Goal: Connect with others: Connect with other users

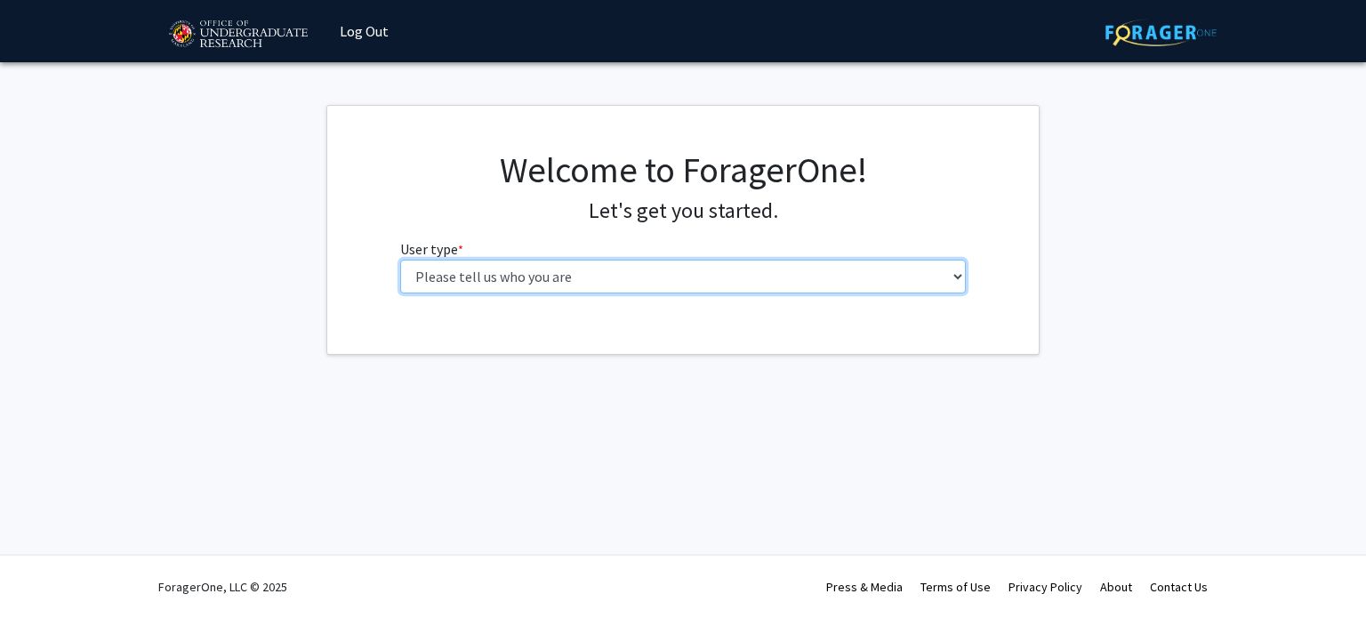
click at [748, 283] on select "Please tell us who you are Undergraduate Student Master's Student Doctoral Cand…" at bounding box center [683, 277] width 566 height 34
select select "1: undergrad"
click at [400, 260] on select "Please tell us who you are Undergraduate Student Master's Student Doctoral Cand…" at bounding box center [683, 277] width 566 height 34
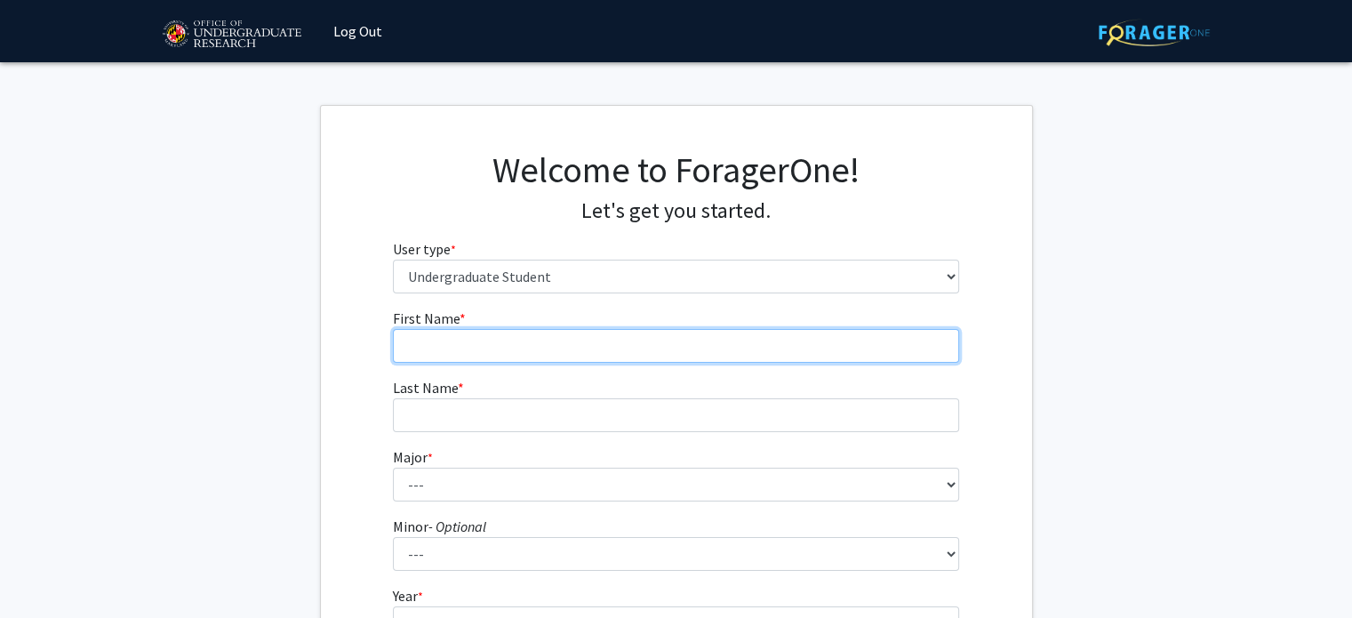
click at [741, 351] on input "First Name * required" at bounding box center [676, 346] width 566 height 34
type input "Izzy"
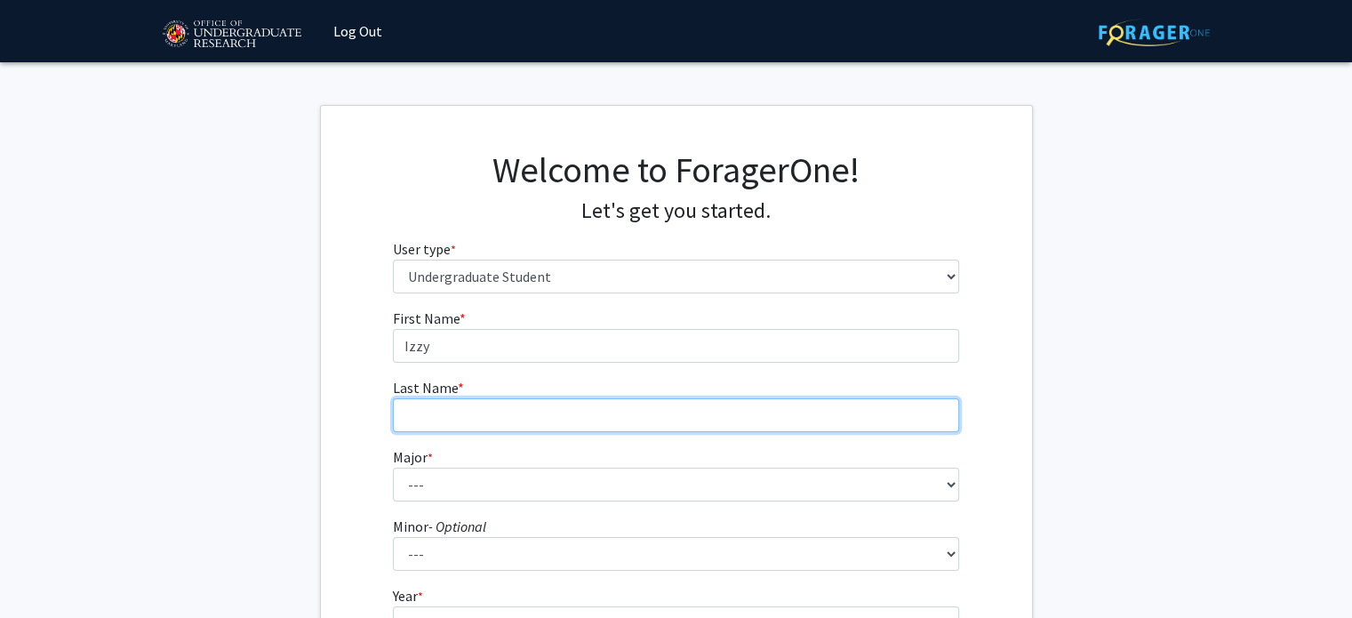
type input "Della Santa"
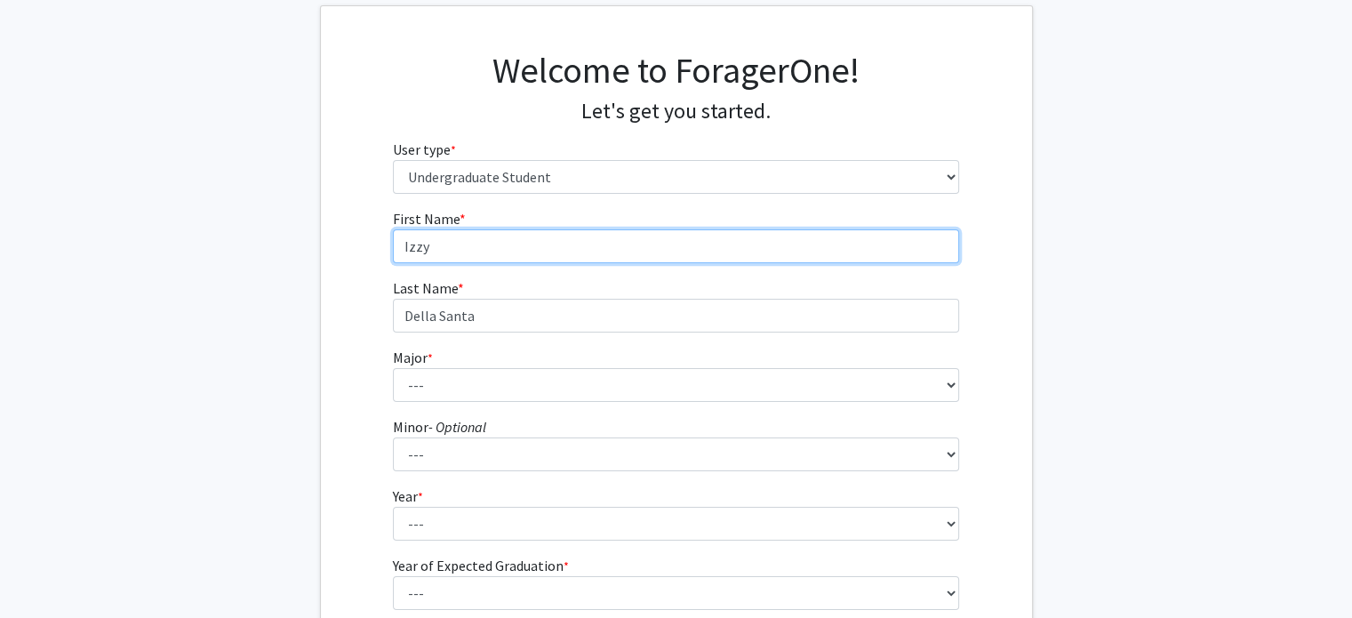
scroll to position [103, 0]
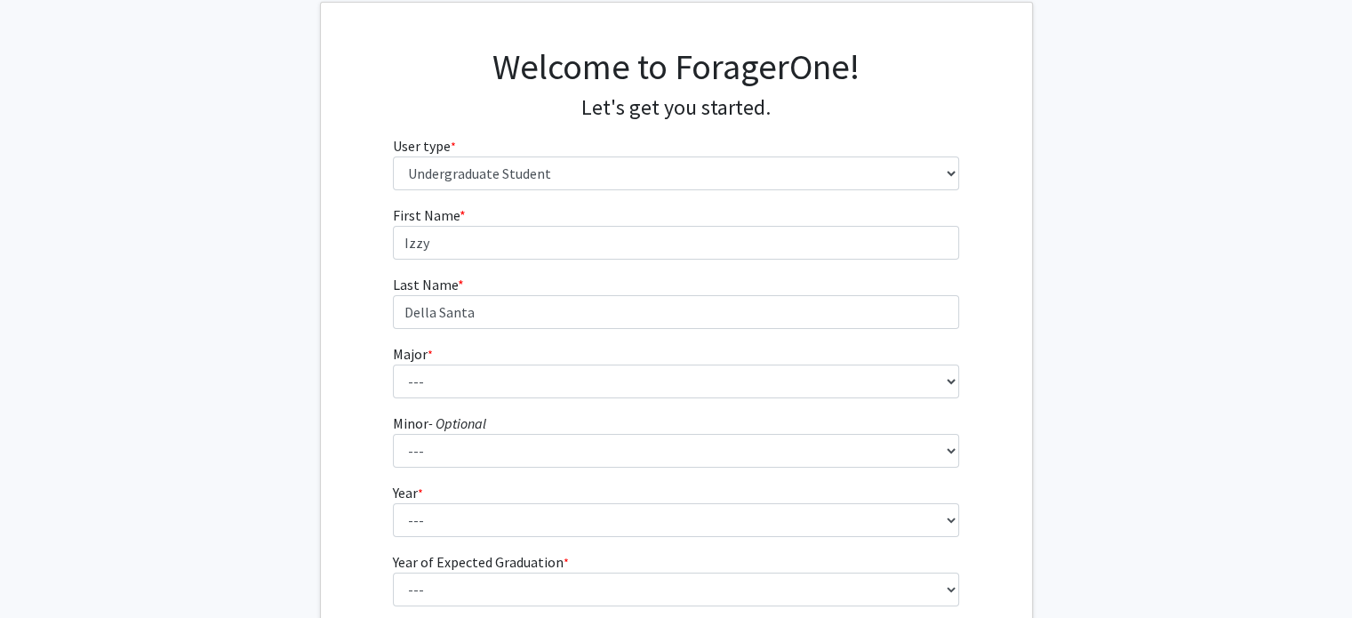
click at [728, 347] on fg-select "Major * required --- Accounting Aerospace Engineering African American and Afri…" at bounding box center [676, 370] width 566 height 55
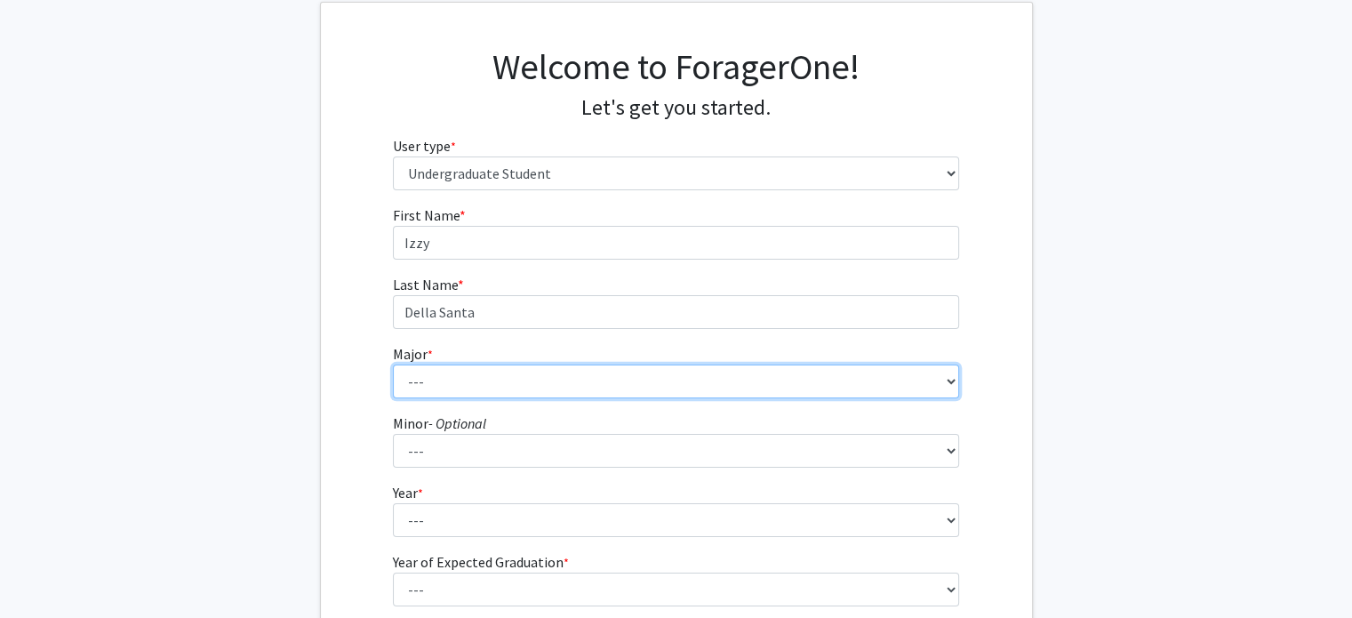
click at [705, 378] on select "--- Accounting Aerospace Engineering African American and Africana Studies Agri…" at bounding box center [676, 382] width 566 height 34
select select "39: 2340"
click at [393, 365] on select "--- Accounting Aerospace Engineering African American and Africana Studies Agri…" at bounding box center [676, 382] width 566 height 34
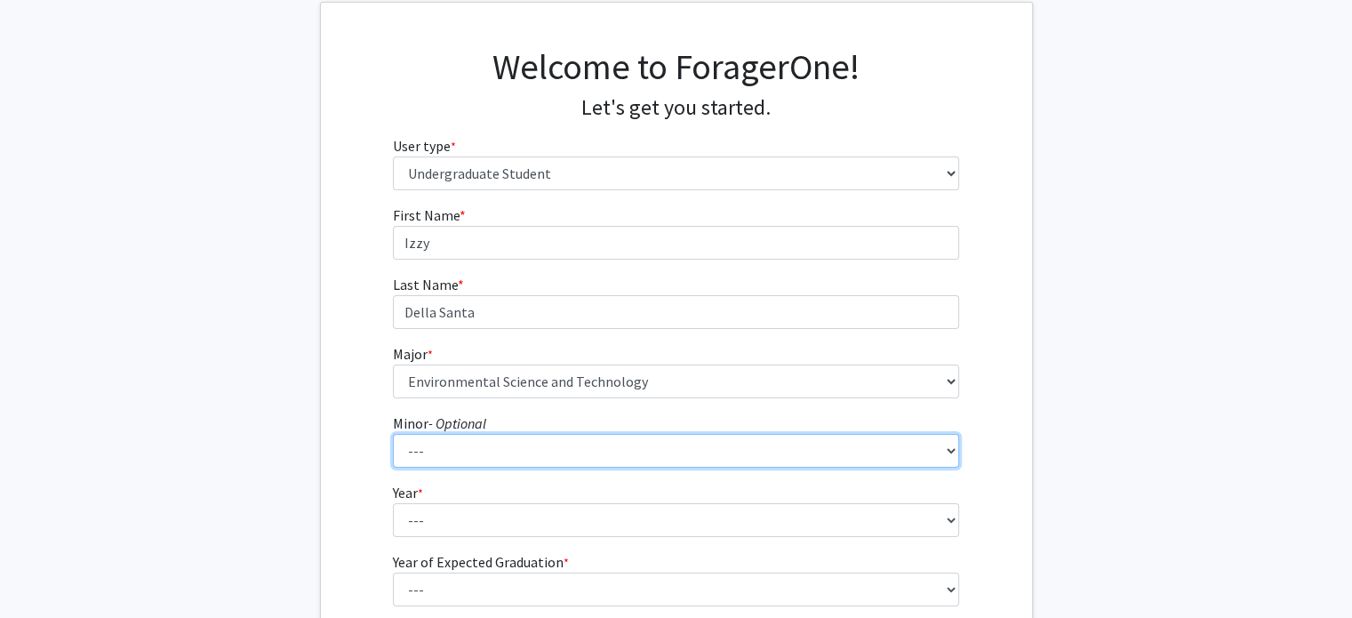
click at [670, 449] on select "--- Actuarial Mathematics Advanced Cybersecurity Experience for Students Africa…" at bounding box center [676, 451] width 566 height 34
select select "36: 1839"
click at [393, 434] on select "--- Actuarial Mathematics Advanced Cybersecurity Experience for Students Africa…" at bounding box center [676, 451] width 566 height 34
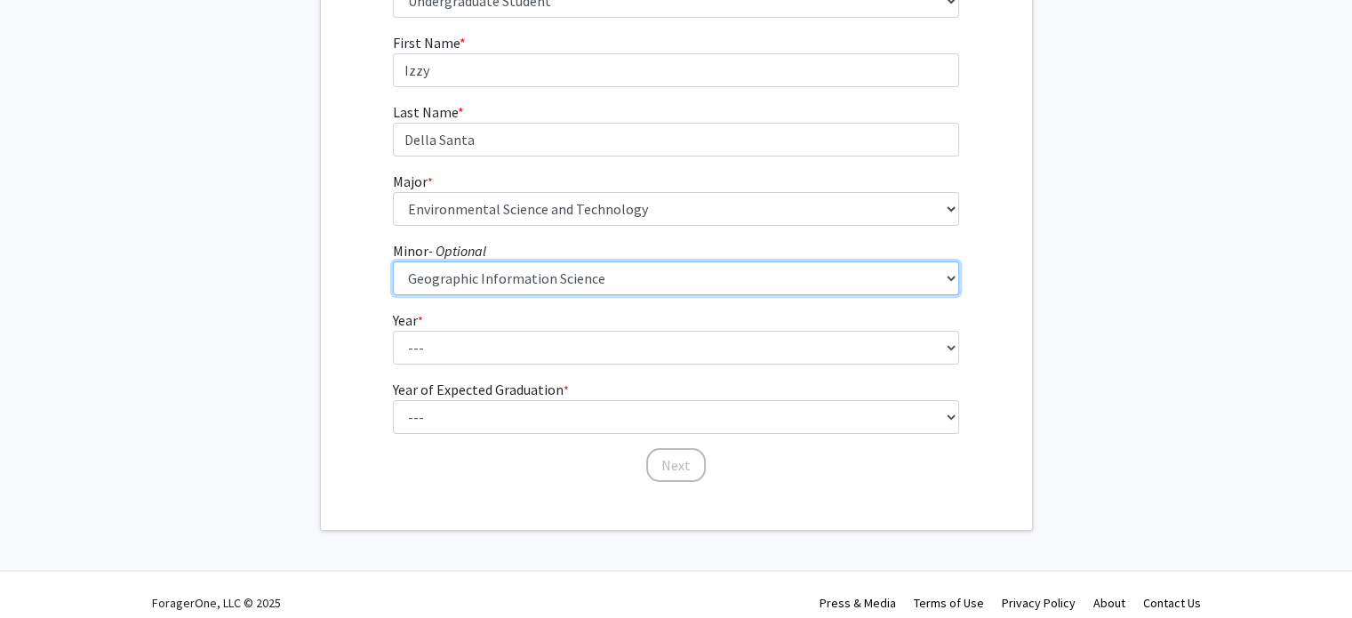
scroll to position [277, 0]
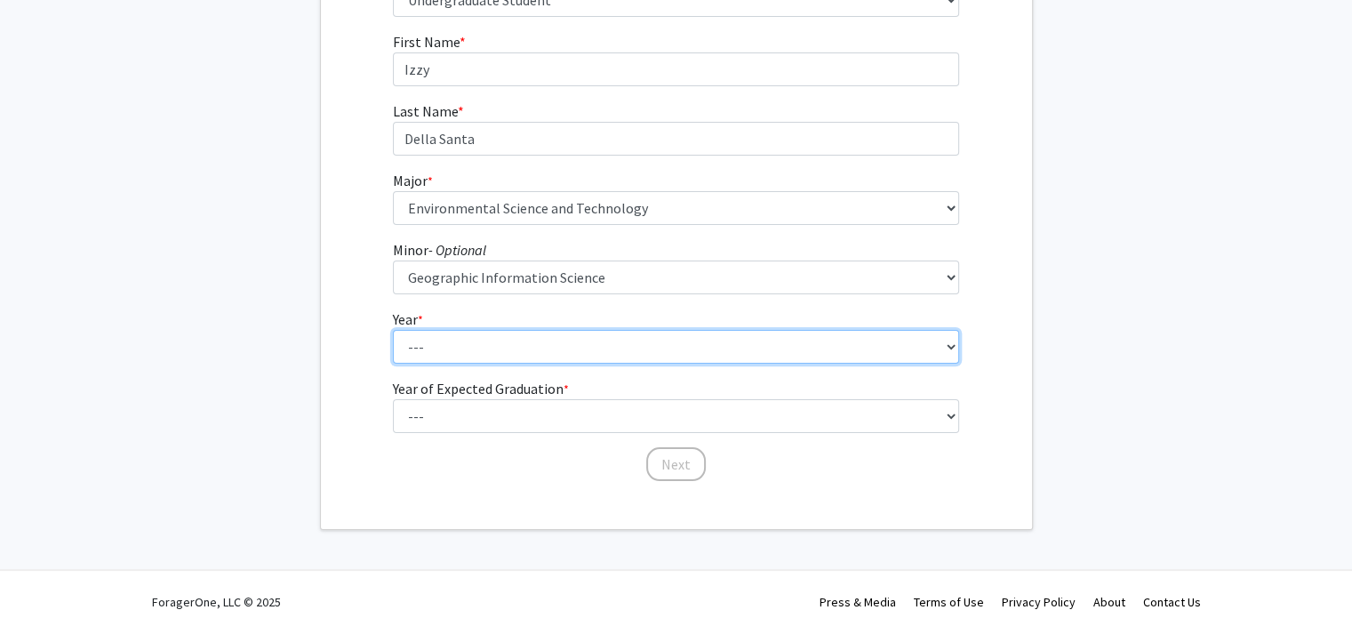
click at [601, 337] on select "--- First-year Sophomore Junior Senior Postbaccalaureate Certificate" at bounding box center [676, 347] width 566 height 34
select select "3: junior"
click at [393, 330] on select "--- First-year Sophomore Junior Senior Postbaccalaureate Certificate" at bounding box center [676, 347] width 566 height 34
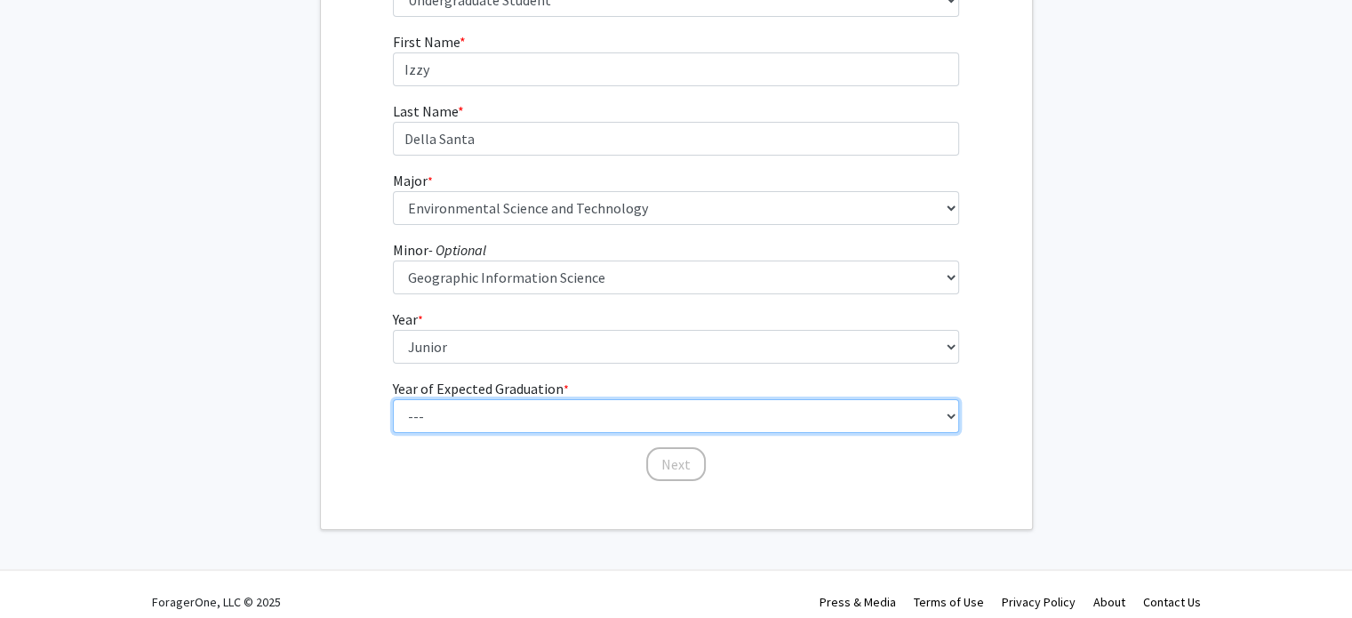
click at [523, 419] on select "--- 2025 2026 2027 2028 2029 2030 2031 2032 2033 2034" at bounding box center [676, 416] width 566 height 34
select select "3: 2027"
click at [393, 399] on select "--- 2025 2026 2027 2028 2029 2030 2031 2032 2033 2034" at bounding box center [676, 416] width 566 height 34
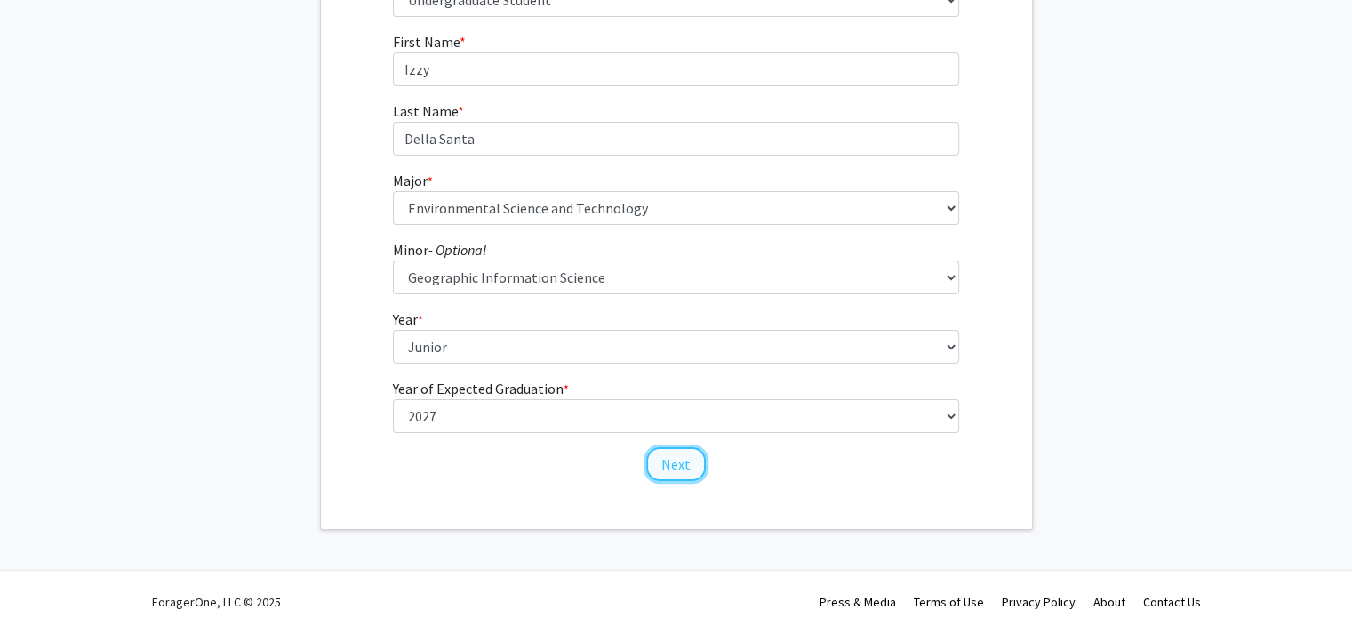
click at [670, 461] on button "Next" at bounding box center [676, 464] width 60 height 34
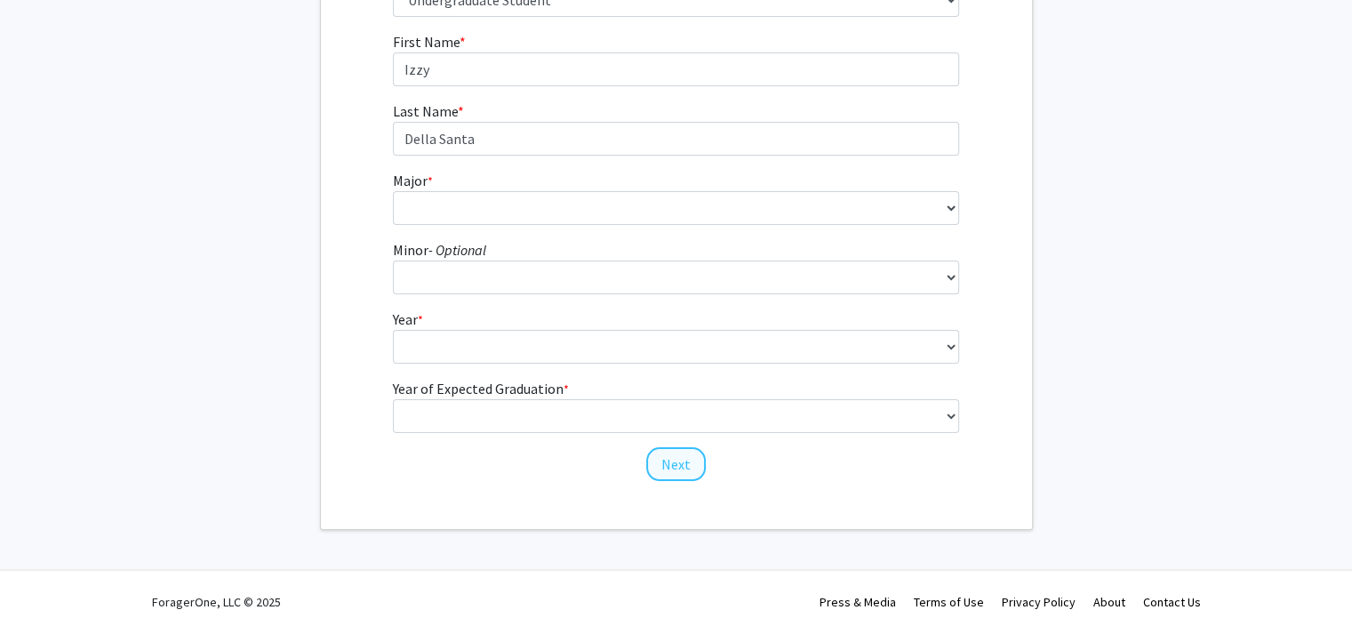
scroll to position [0, 0]
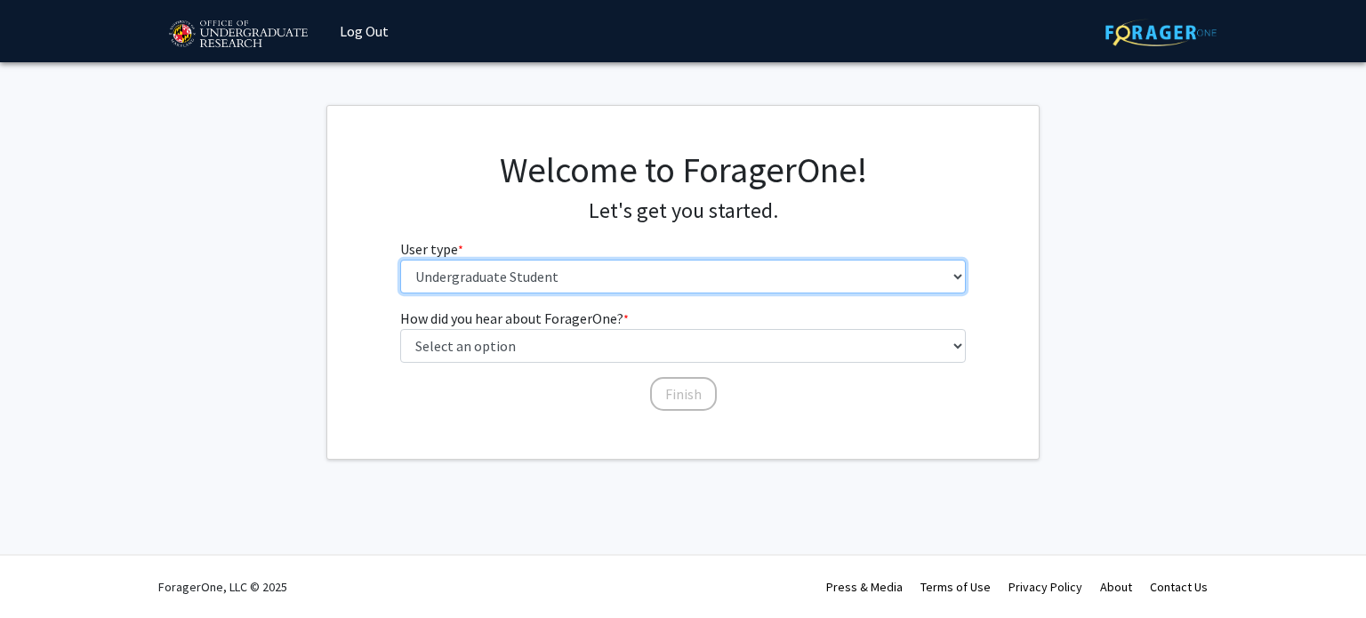
click at [605, 275] on select "Please tell us who you are Undergraduate Student Master's Student Doctoral Cand…" at bounding box center [683, 277] width 566 height 34
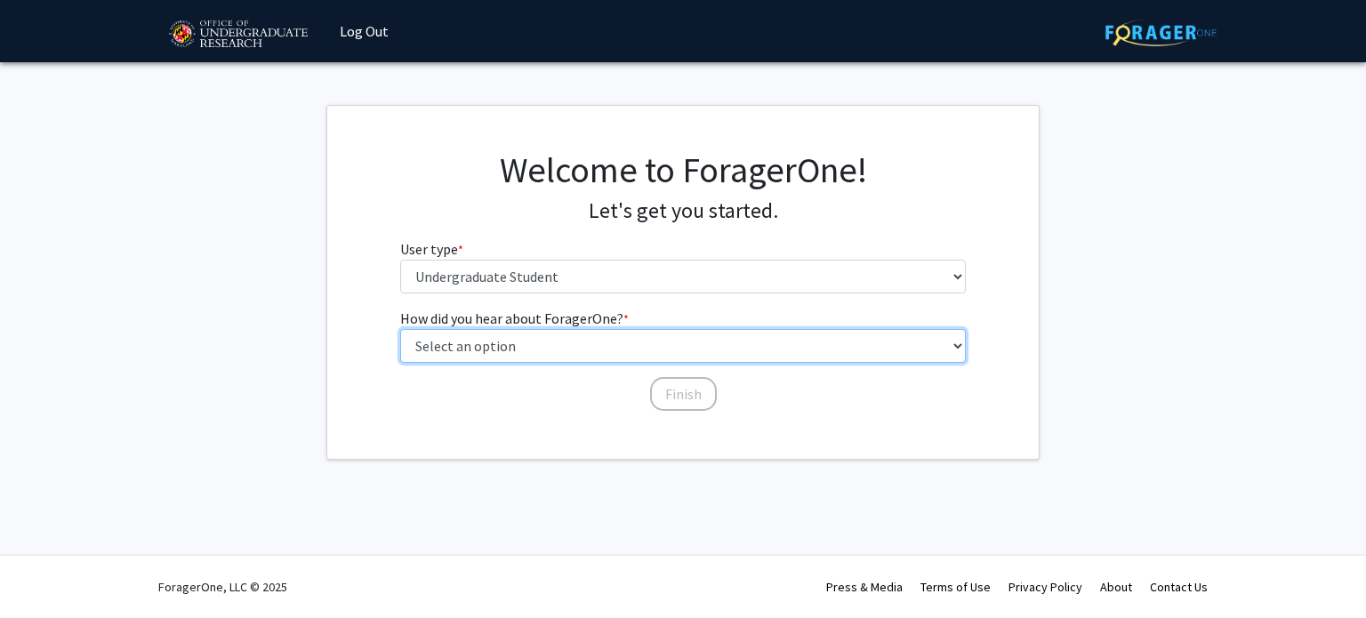
click at [582, 355] on select "Select an option Peer/student recommendation Faculty/staff recommendation Unive…" at bounding box center [683, 346] width 566 height 34
select select "2: faculty_recommendation"
click at [400, 329] on select "Select an option Peer/student recommendation Faculty/staff recommendation Unive…" at bounding box center [683, 346] width 566 height 34
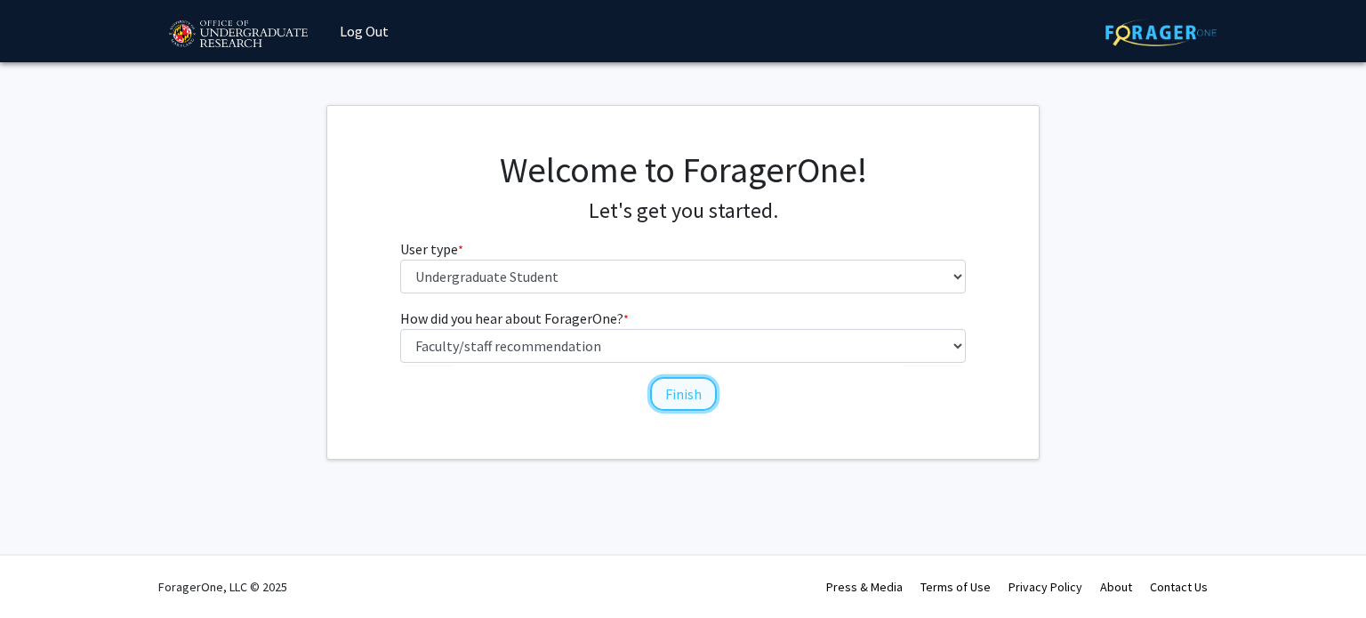
click at [697, 399] on button "Finish" at bounding box center [683, 394] width 67 height 34
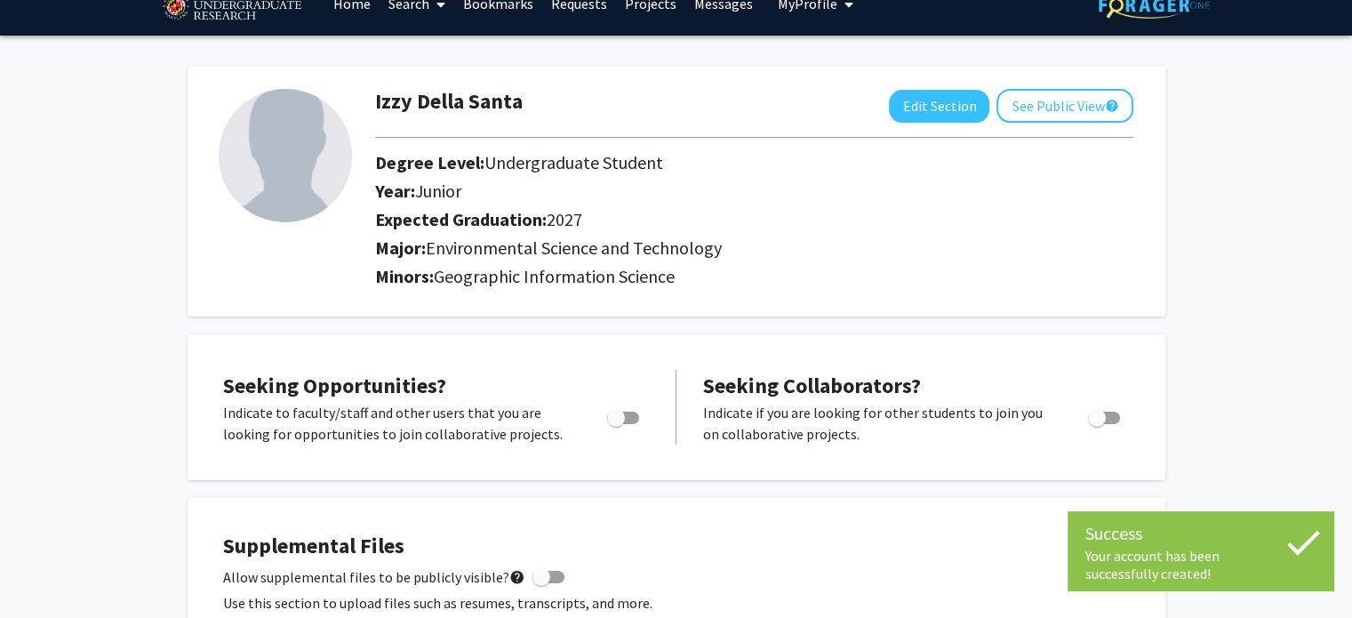
scroll to position [44, 0]
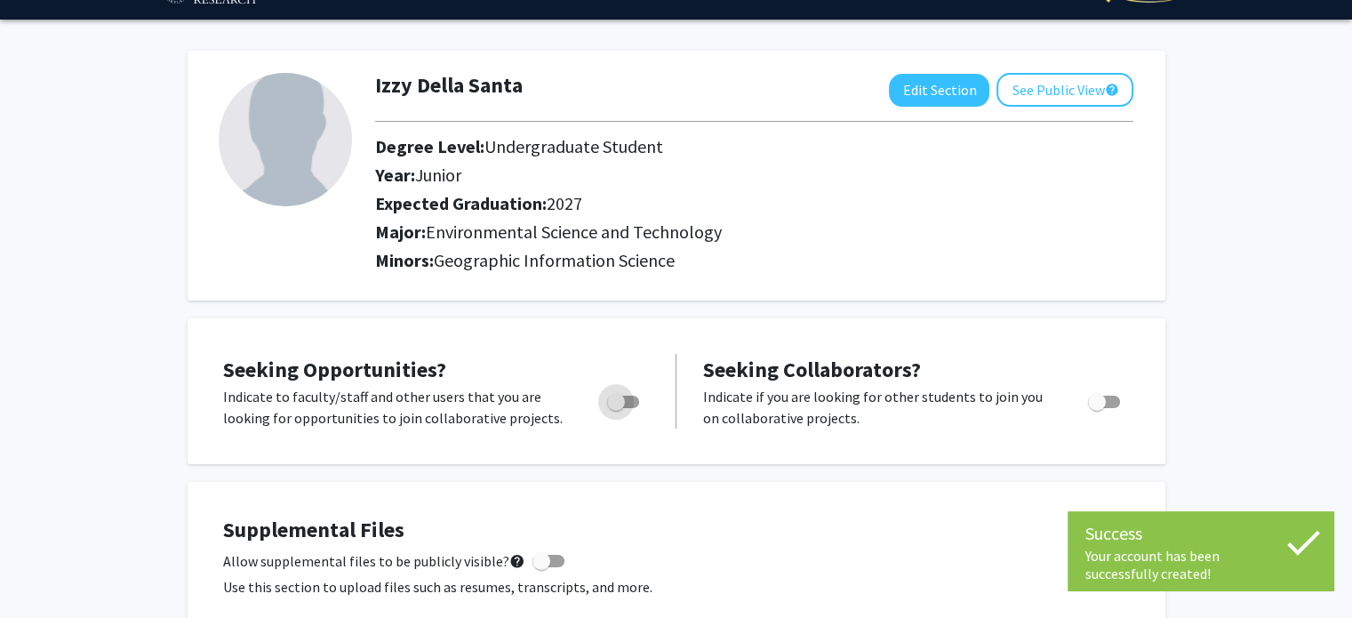
click at [607, 401] on span "Toggle" at bounding box center [616, 402] width 18 height 18
click at [615, 408] on input "Are you actively seeking opportunities?" at bounding box center [615, 408] width 1 height 1
checkbox input "true"
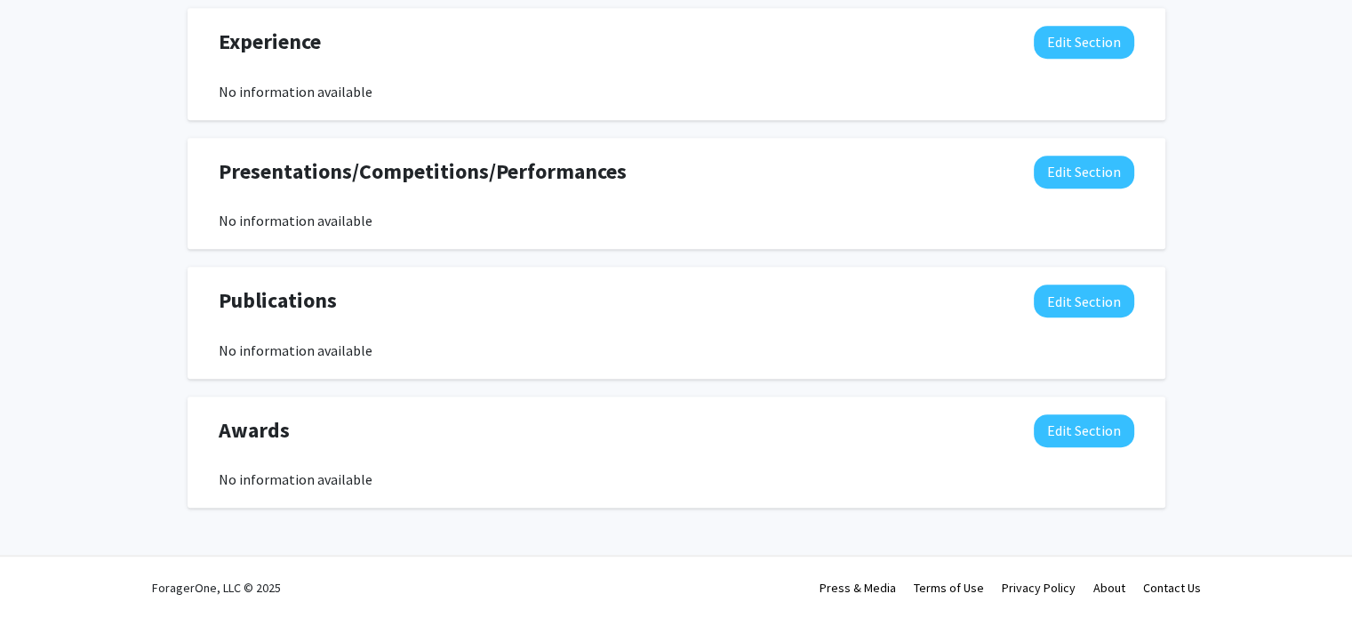
scroll to position [0, 0]
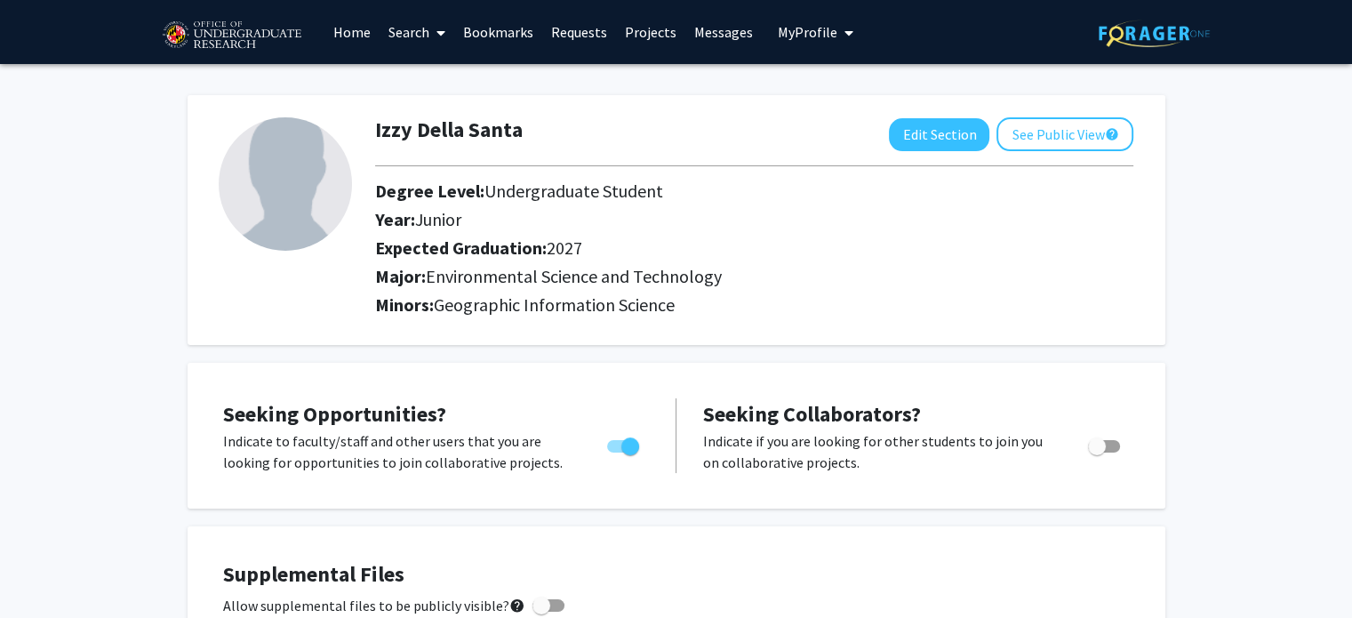
click at [671, 42] on link "Projects" at bounding box center [650, 32] width 69 height 62
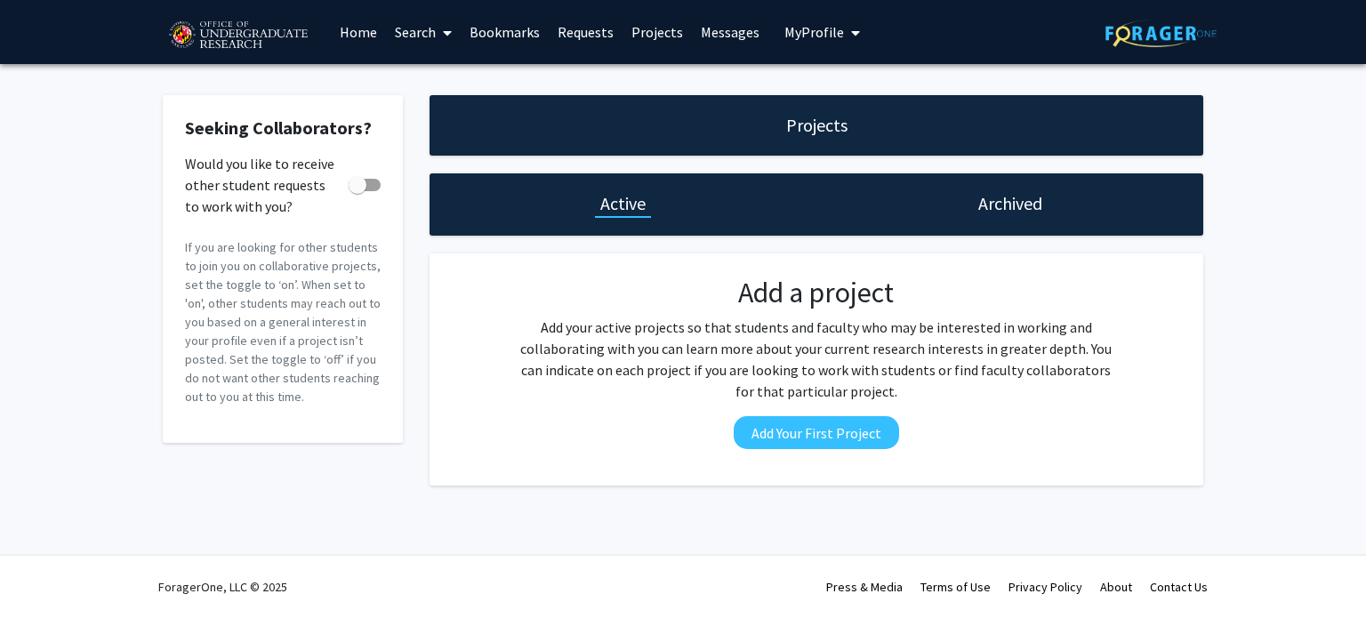
click at [411, 40] on link "Search" at bounding box center [423, 32] width 75 height 62
click at [439, 88] on span "Faculty/Staff" at bounding box center [451, 82] width 131 height 36
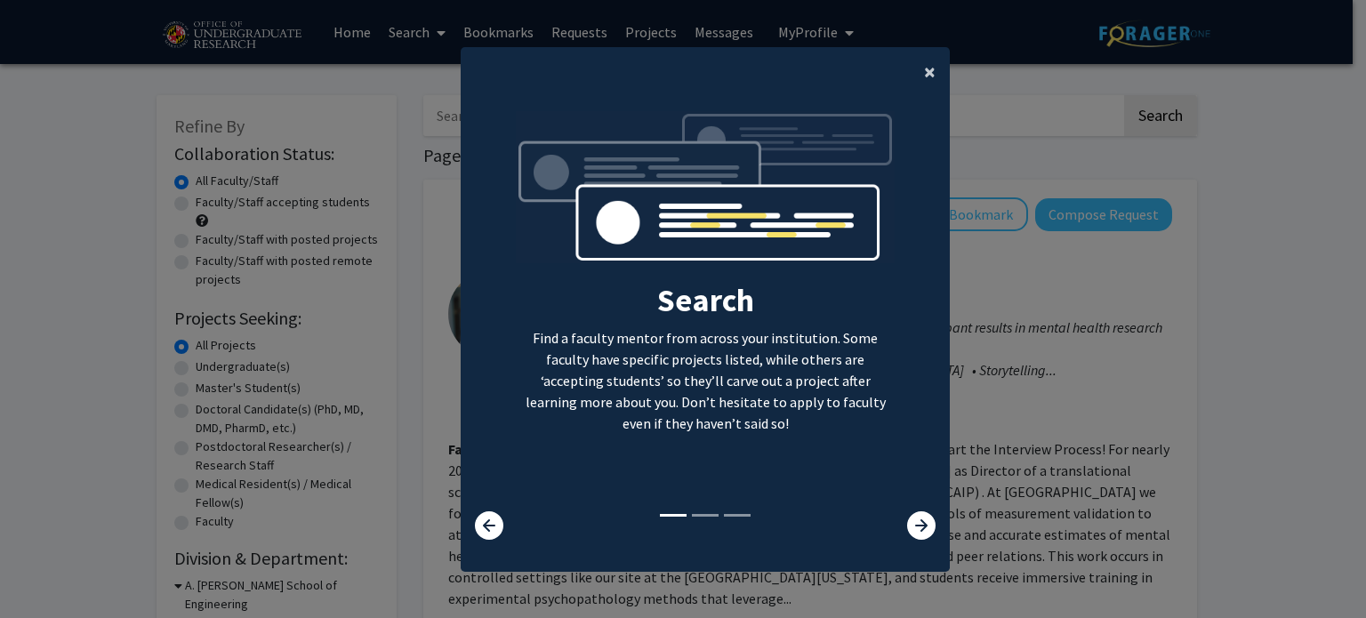
click at [924, 74] on span "×" at bounding box center [930, 72] width 12 height 28
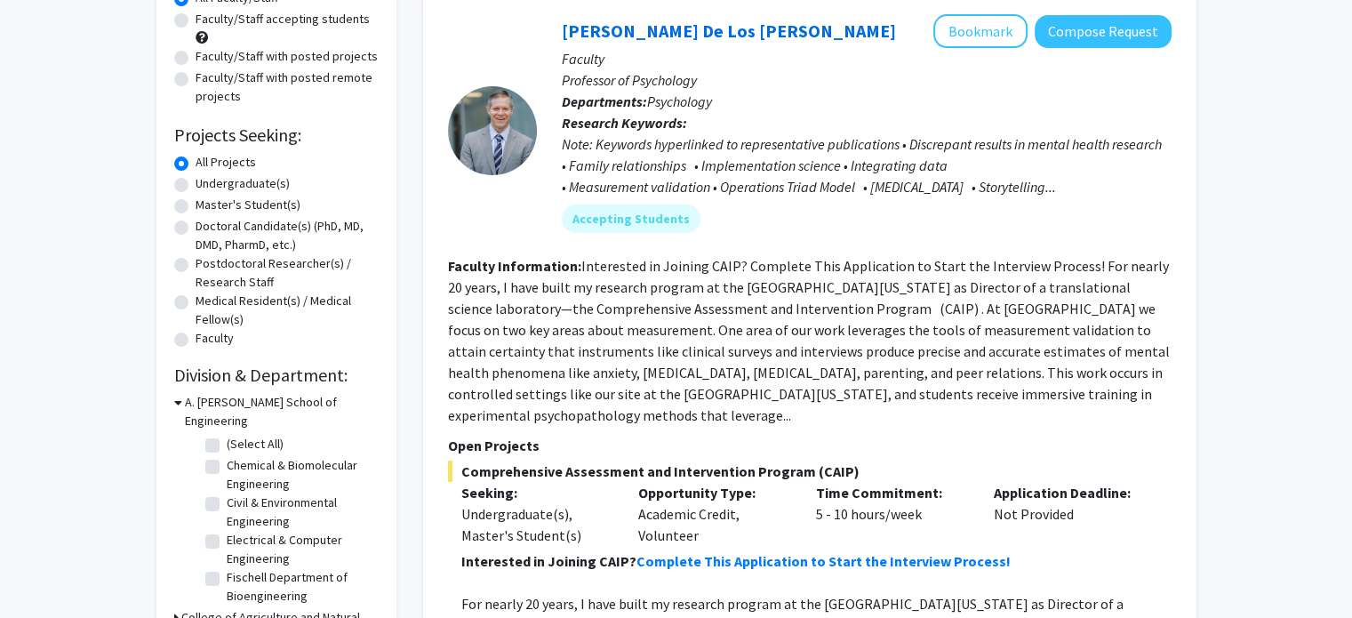
scroll to position [187, 0]
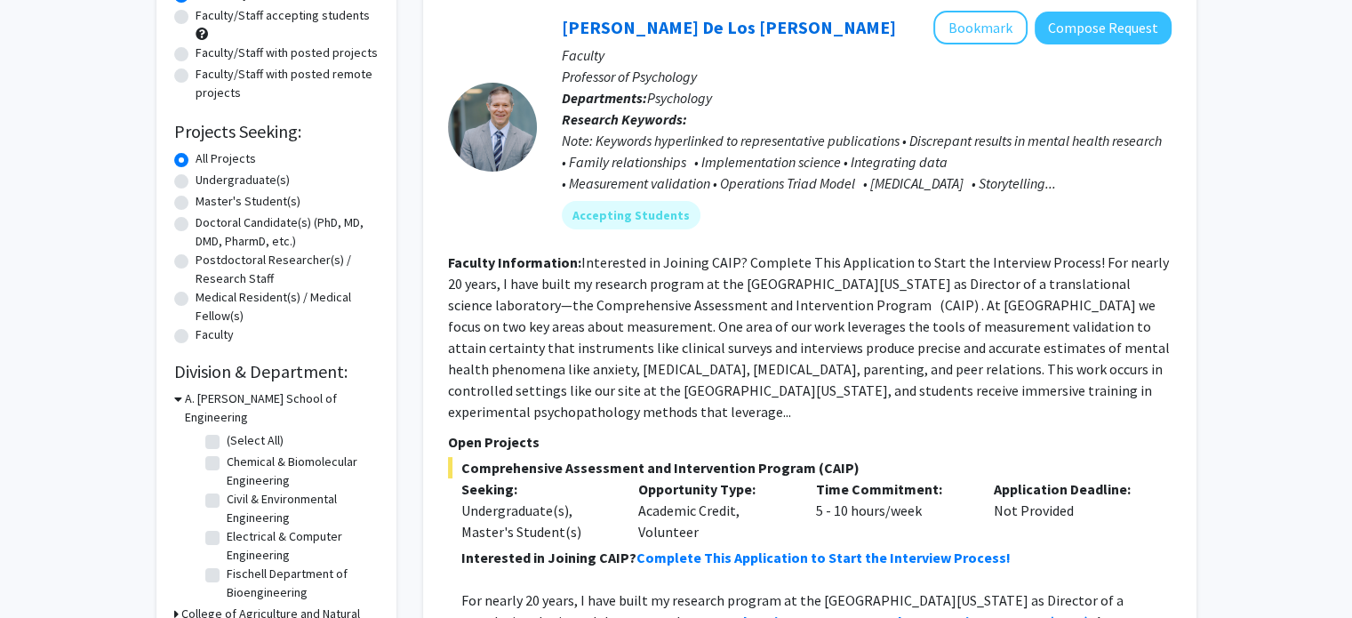
click at [261, 173] on label "Undergraduate(s)" at bounding box center [243, 180] width 94 height 19
click at [207, 173] on input "Undergraduate(s)" at bounding box center [202, 177] width 12 height 12
radio input "true"
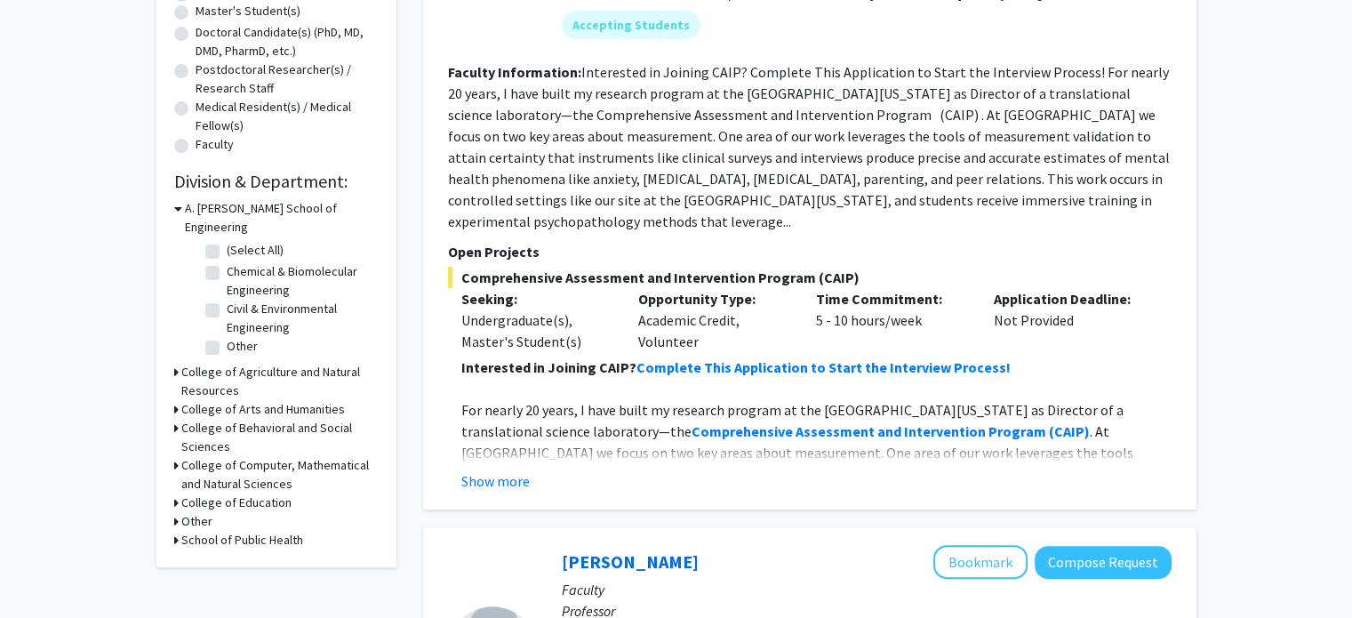
scroll to position [390, 0]
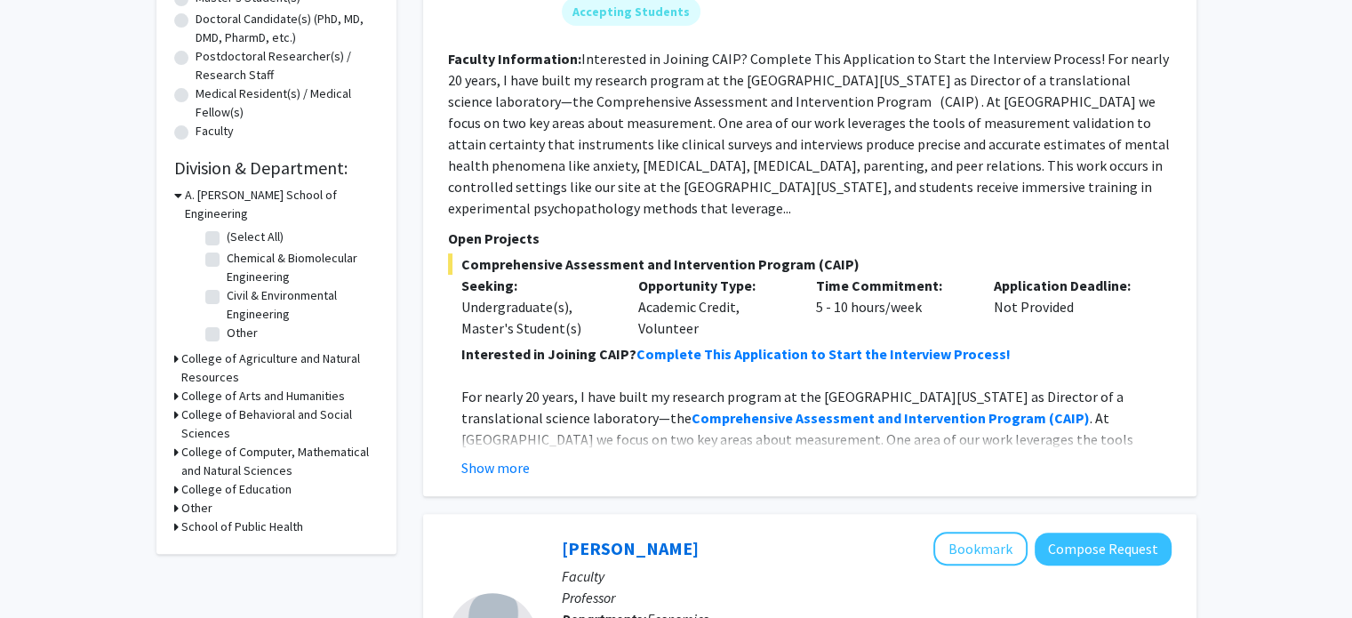
click at [261, 349] on h3 "College of Agriculture and Natural Resources" at bounding box center [279, 367] width 197 height 37
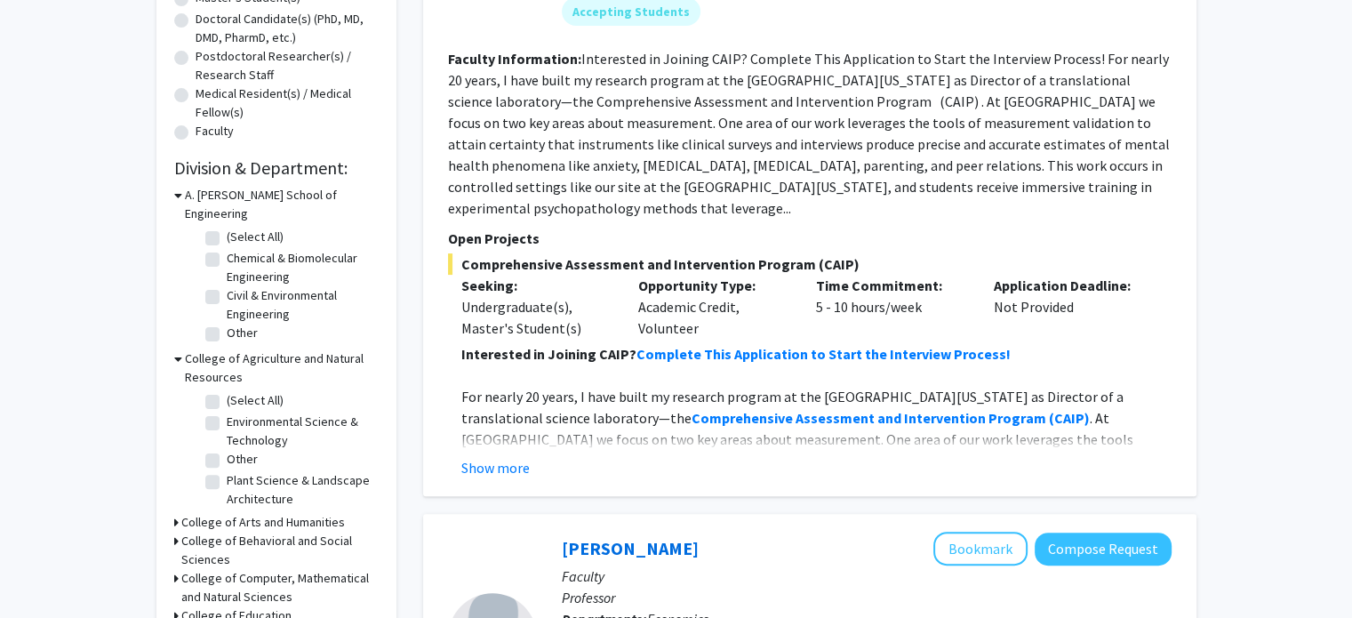
click at [227, 391] on label "(Select All)" at bounding box center [255, 400] width 57 height 19
click at [227, 391] on input "(Select All)" at bounding box center [233, 397] width 12 height 12
checkbox input "true"
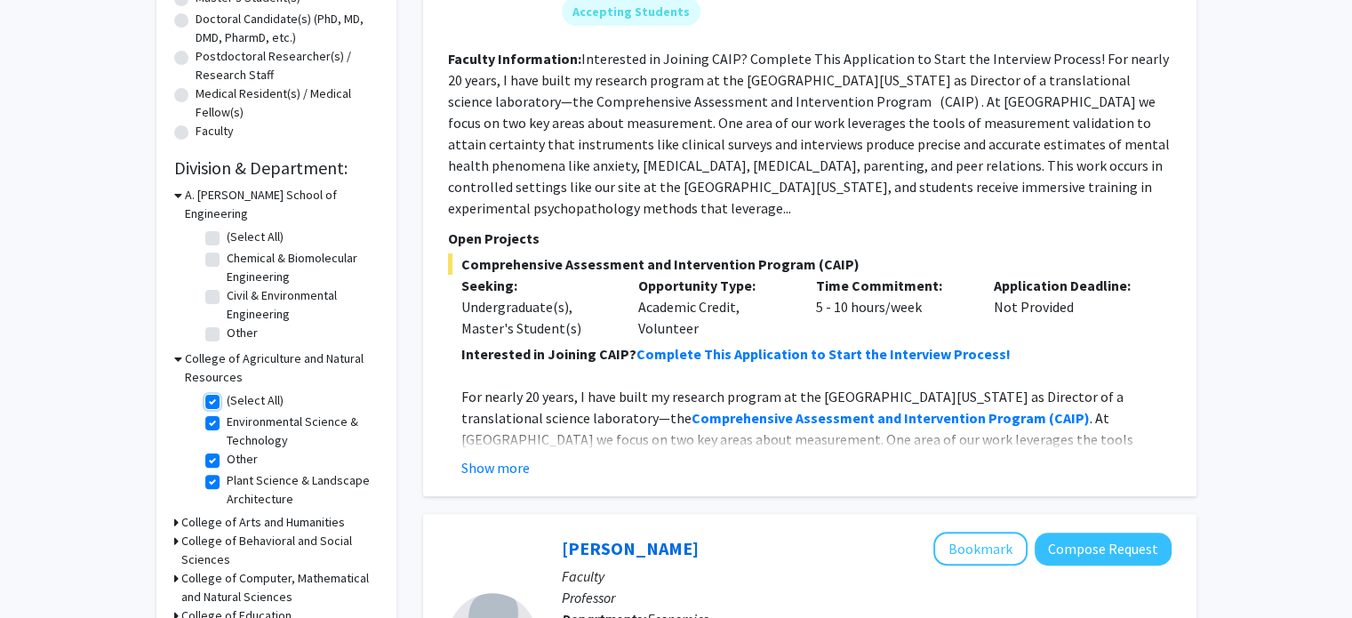
checkbox input "true"
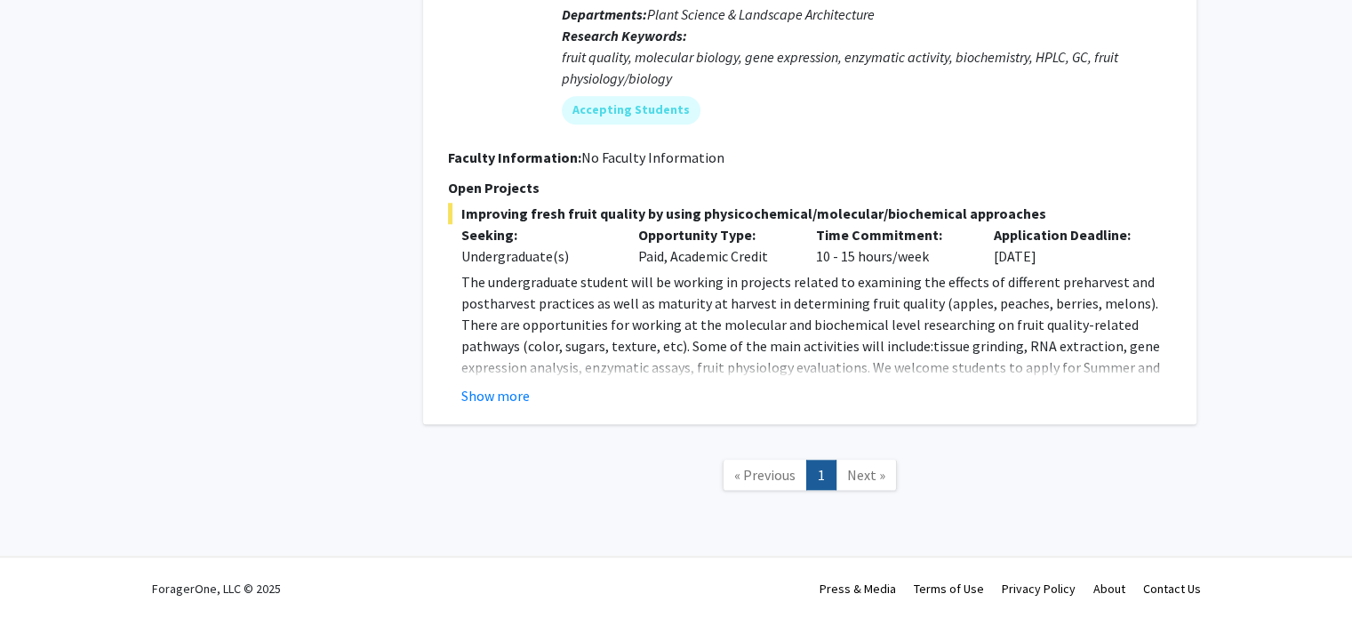
scroll to position [1583, 0]
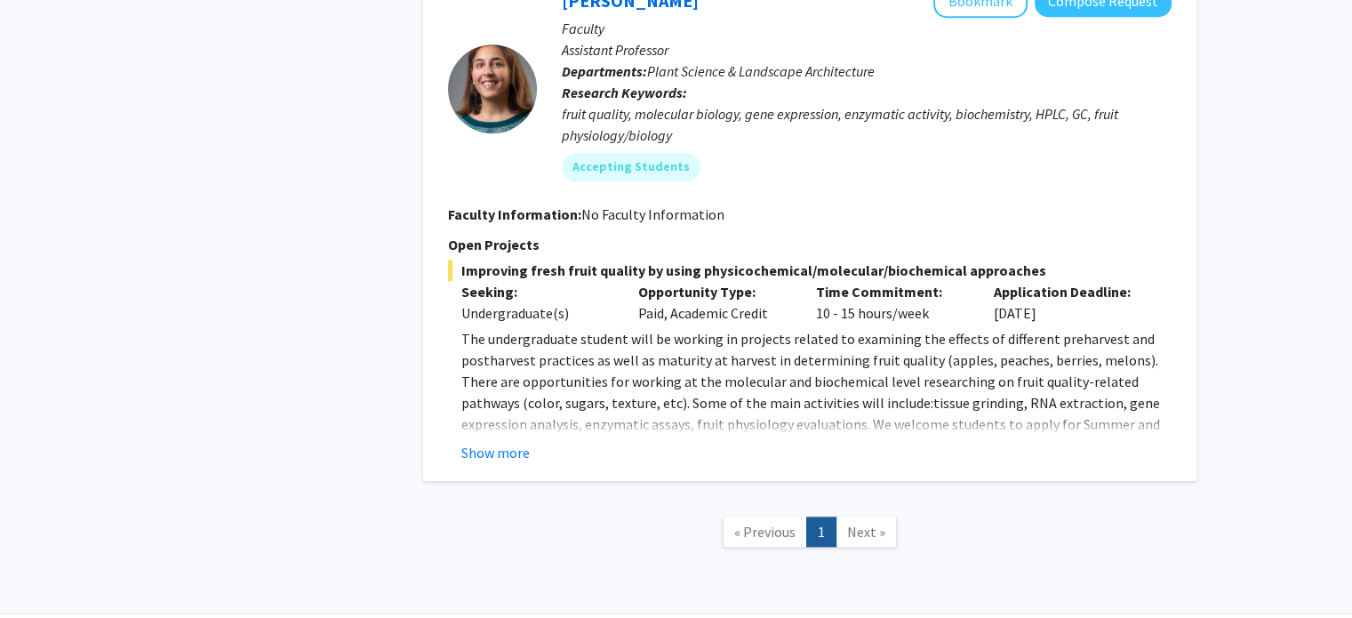
click at [493, 437] on fg-read-more "The undergraduate student will be working in projects related to examining the …" at bounding box center [810, 395] width 724 height 135
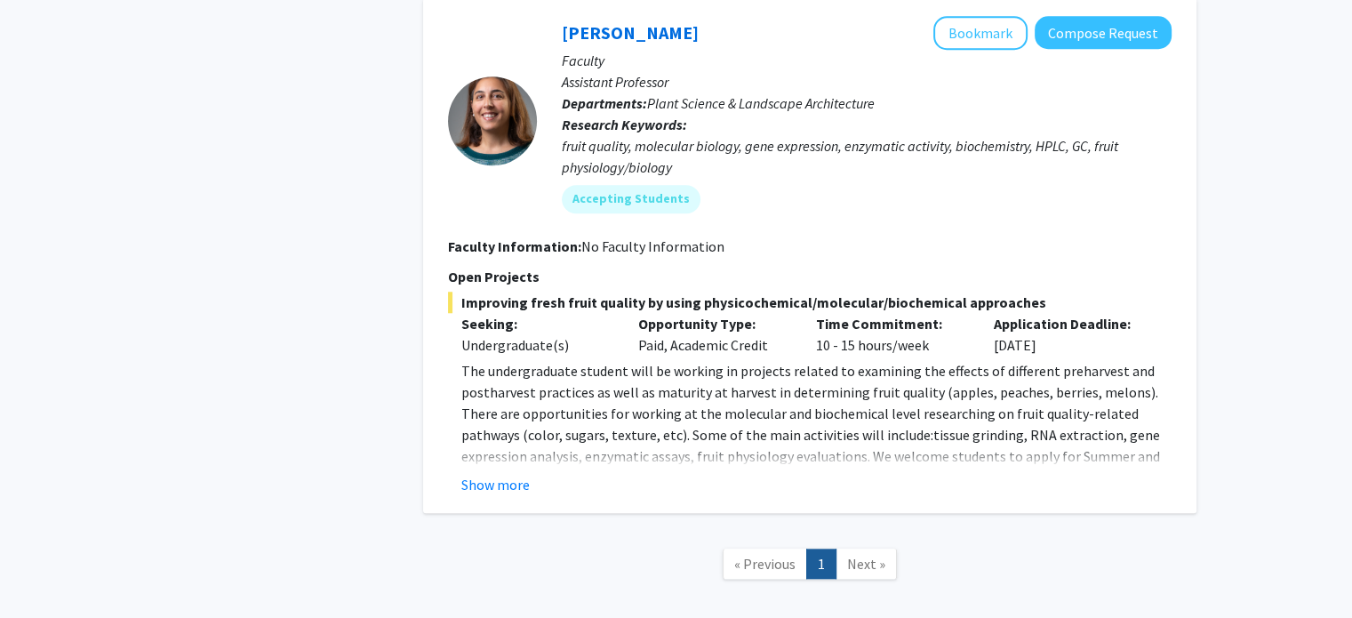
scroll to position [1550, 0]
click at [494, 480] on button "Show more" at bounding box center [495, 485] width 68 height 21
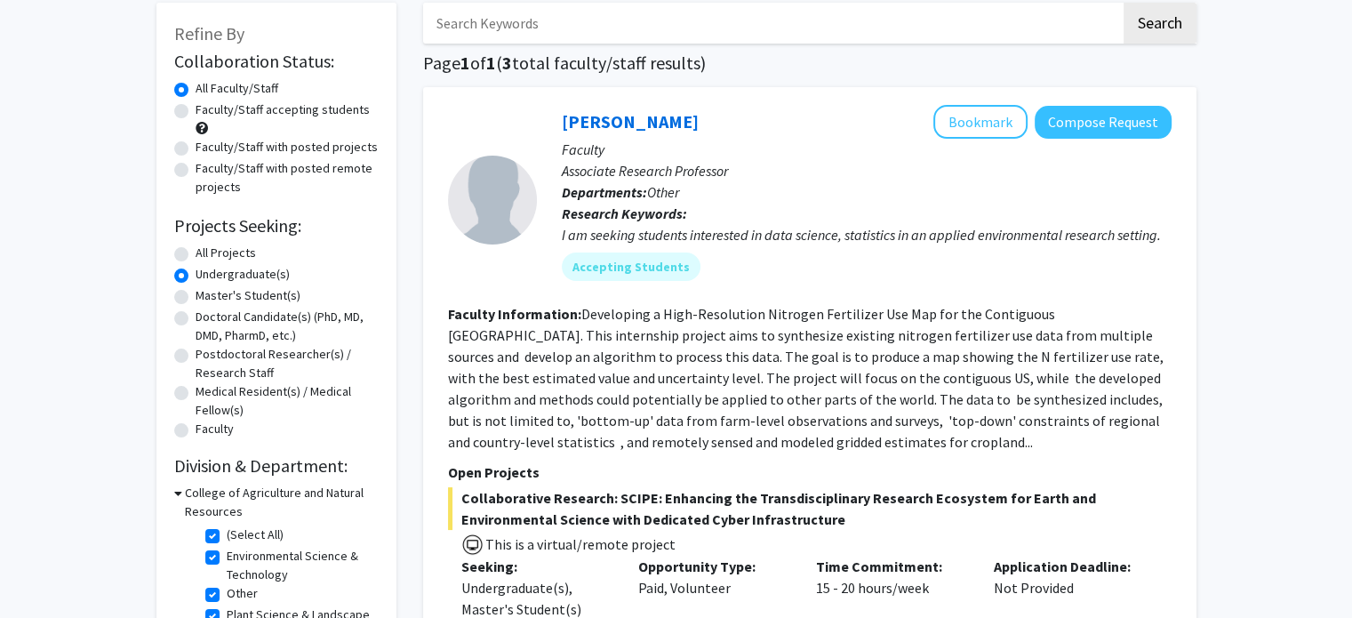
scroll to position [92, 0]
click at [203, 491] on h3 "College of Agriculture and Natural Resources" at bounding box center [282, 503] width 194 height 37
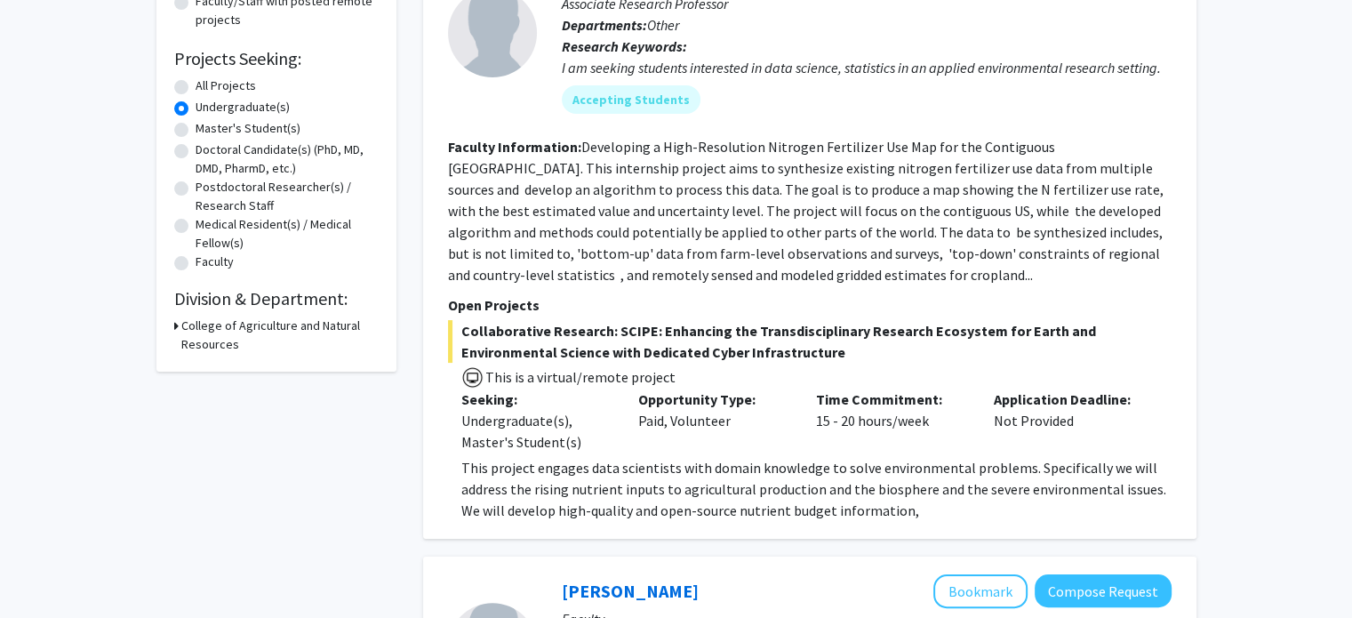
scroll to position [260, 0]
click at [217, 344] on h3 "College of Agriculture and Natural Resources" at bounding box center [279, 335] width 197 height 37
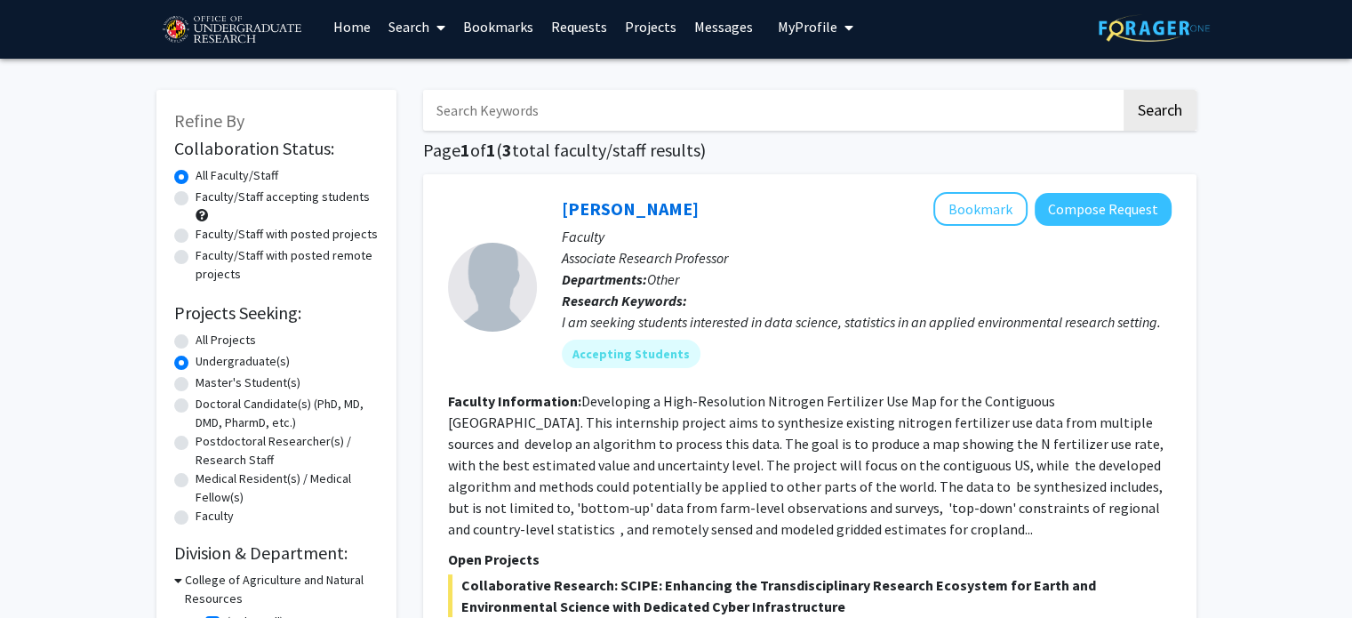
scroll to position [0, 0]
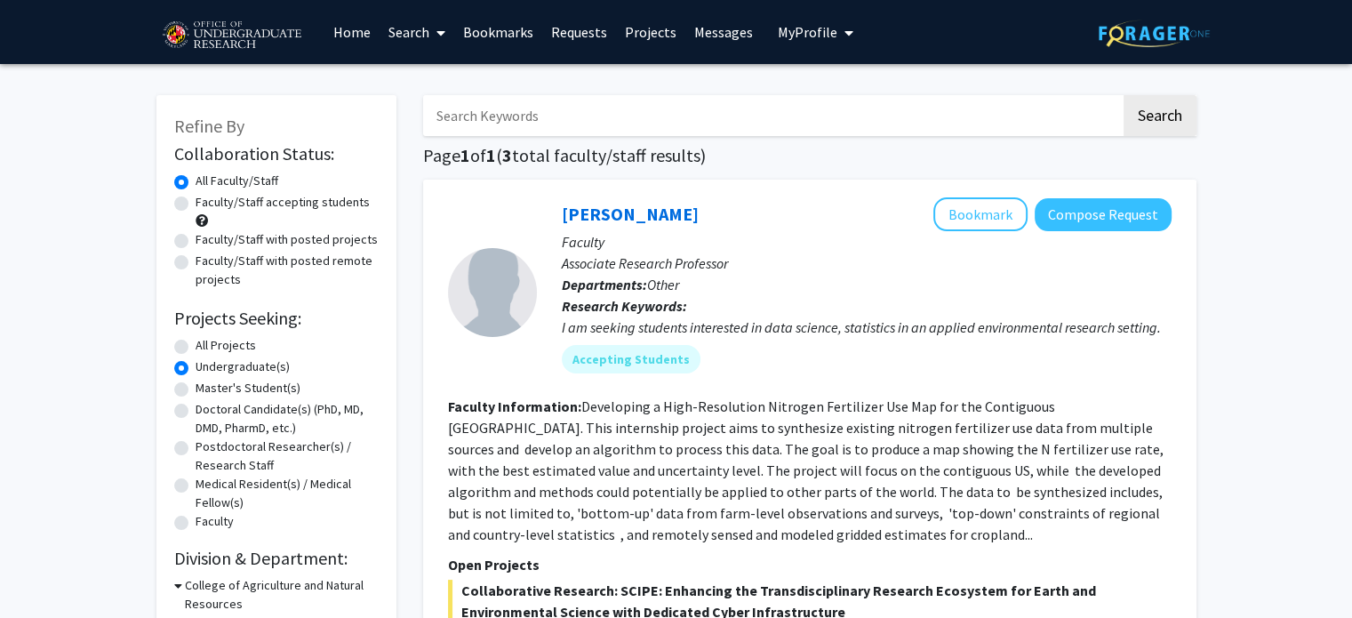
checkbox input "false"
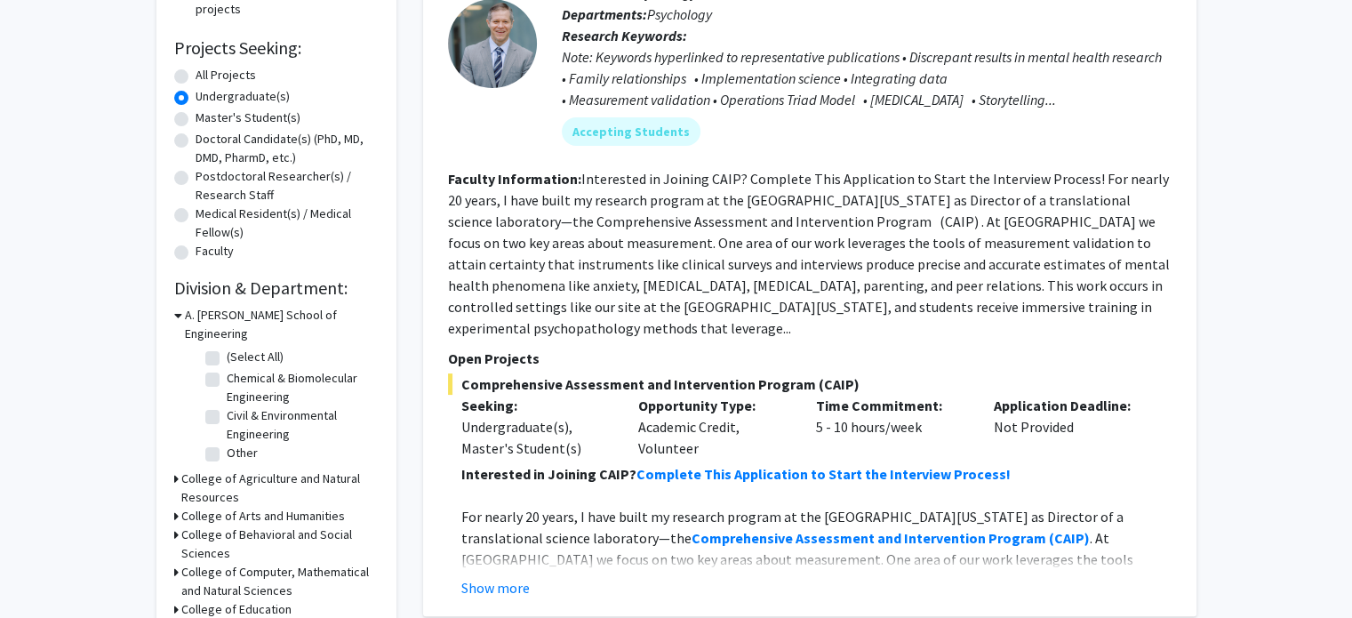
scroll to position [516, 0]
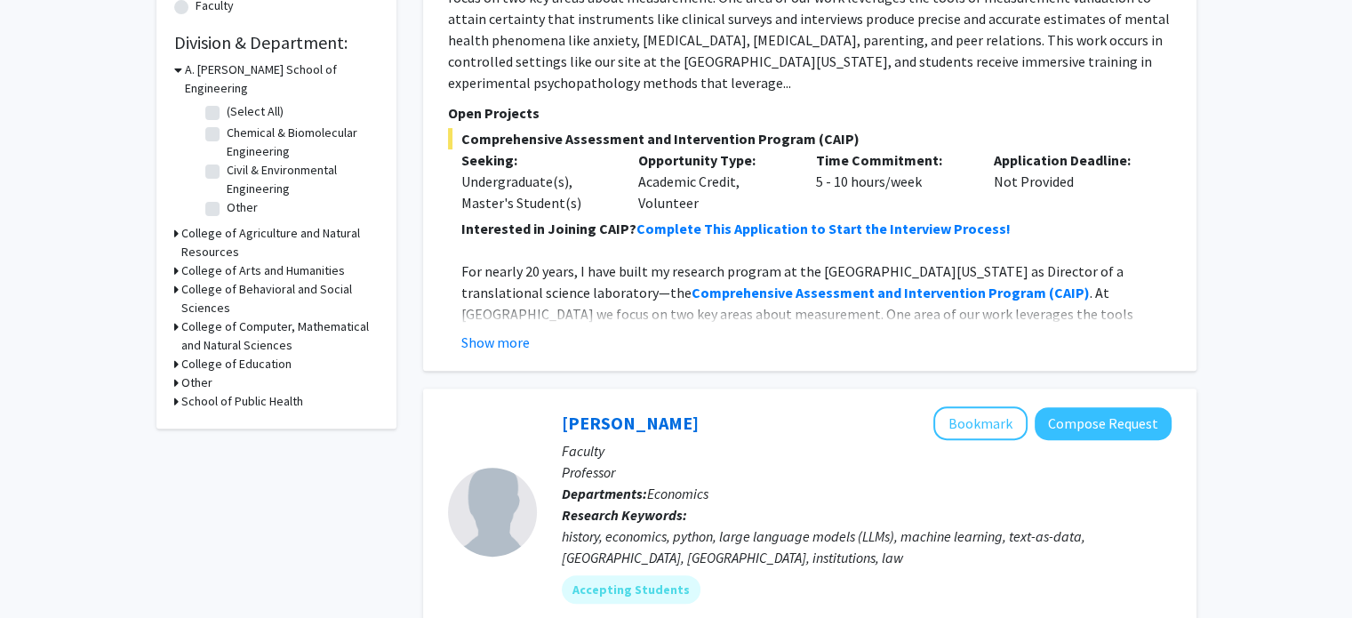
click at [260, 280] on h3 "College of Behavioral and Social Sciences" at bounding box center [279, 298] width 197 height 37
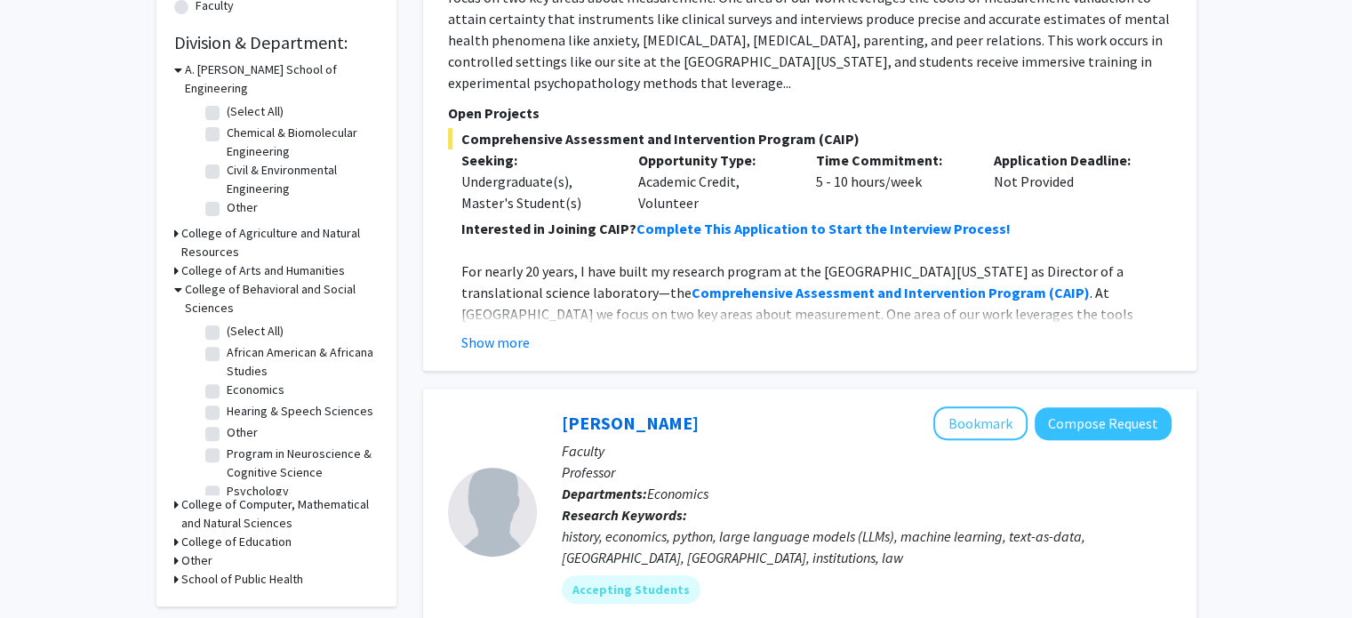
click at [260, 280] on h3 "College of Behavioral and Social Sciences" at bounding box center [282, 298] width 194 height 37
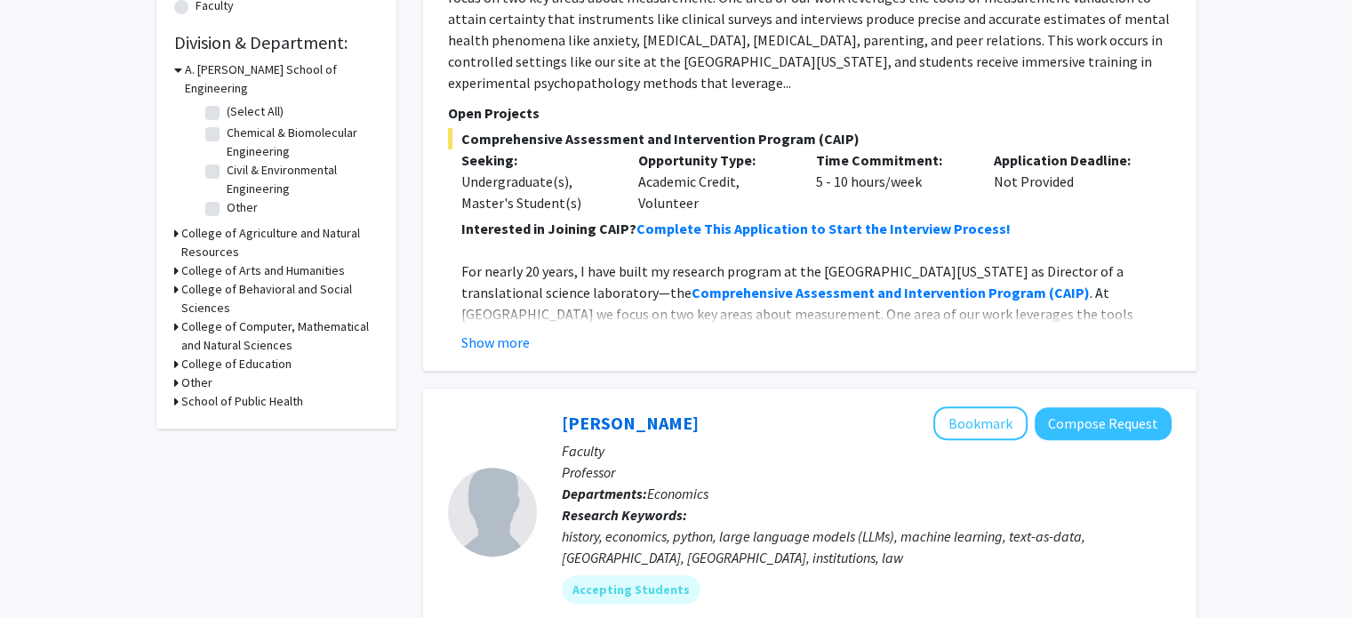
click at [242, 324] on h3 "College of Computer, Mathematical and Natural Sciences" at bounding box center [279, 335] width 197 height 37
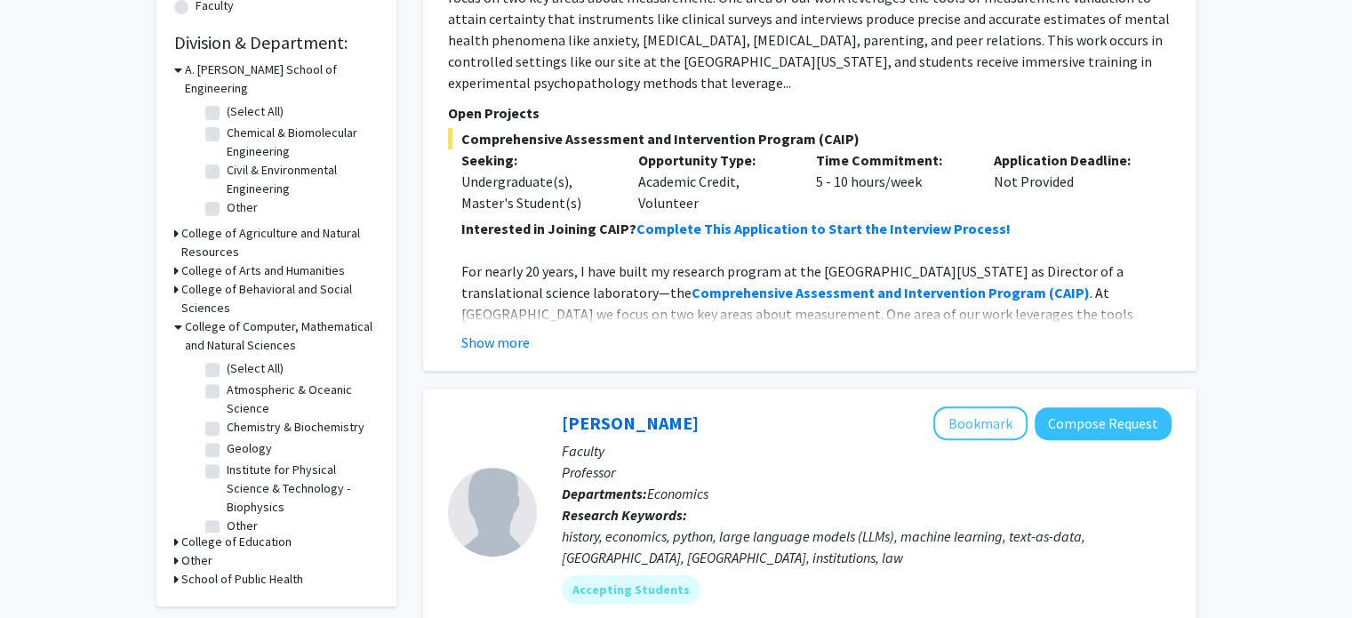
click at [236, 533] on h3 "College of Education" at bounding box center [236, 542] width 110 height 19
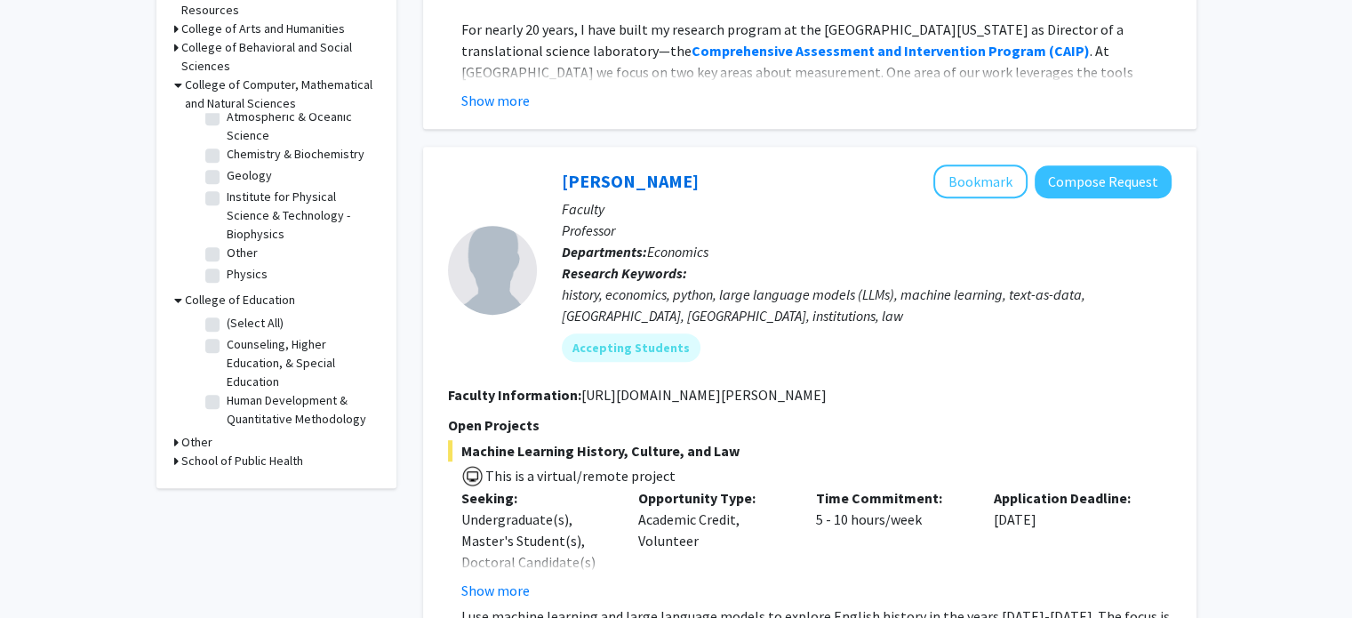
scroll to position [763, 0]
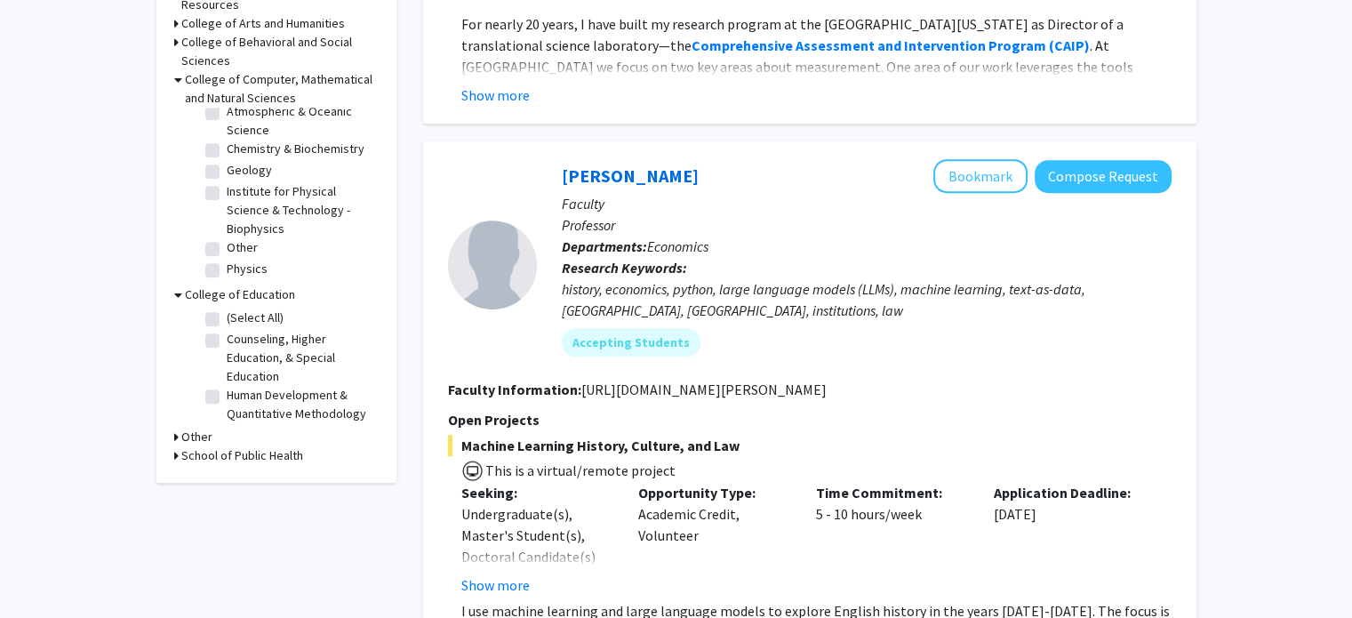
click at [263, 446] on h3 "School of Public Health" at bounding box center [242, 455] width 122 height 19
click at [193, 428] on h3 "Other" at bounding box center [196, 437] width 31 height 19
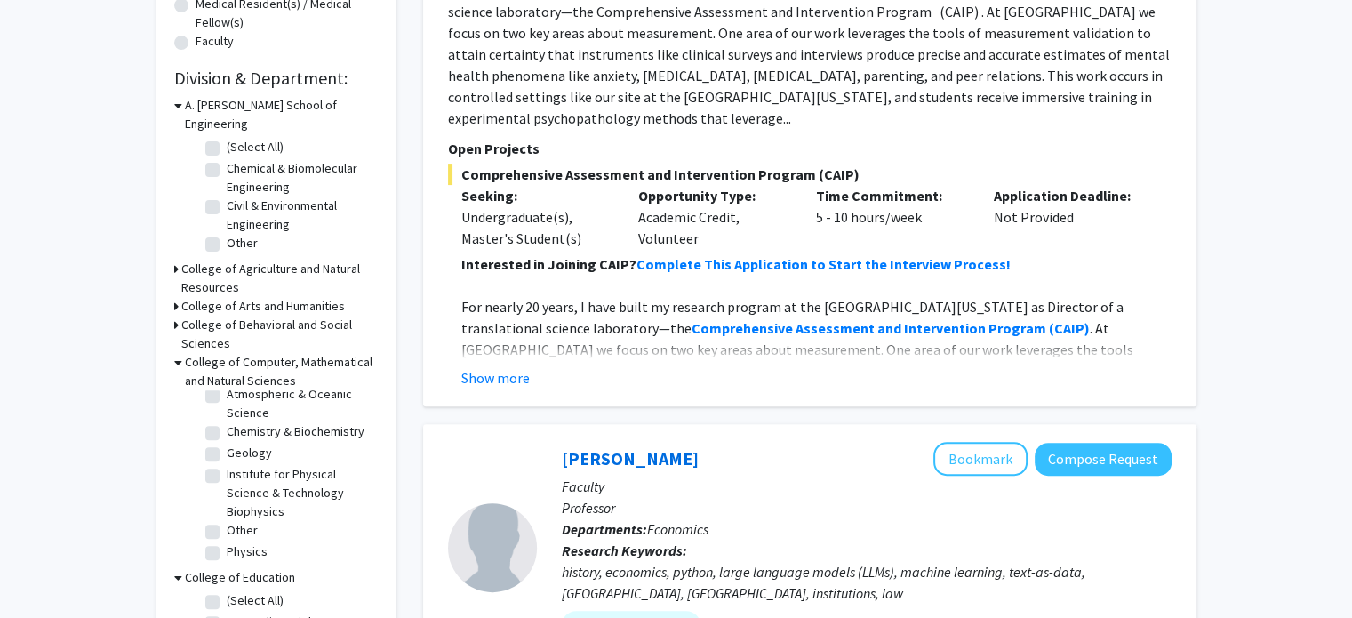
scroll to position [478, 0]
click at [231, 261] on h3 "College of Agriculture and Natural Resources" at bounding box center [279, 279] width 197 height 37
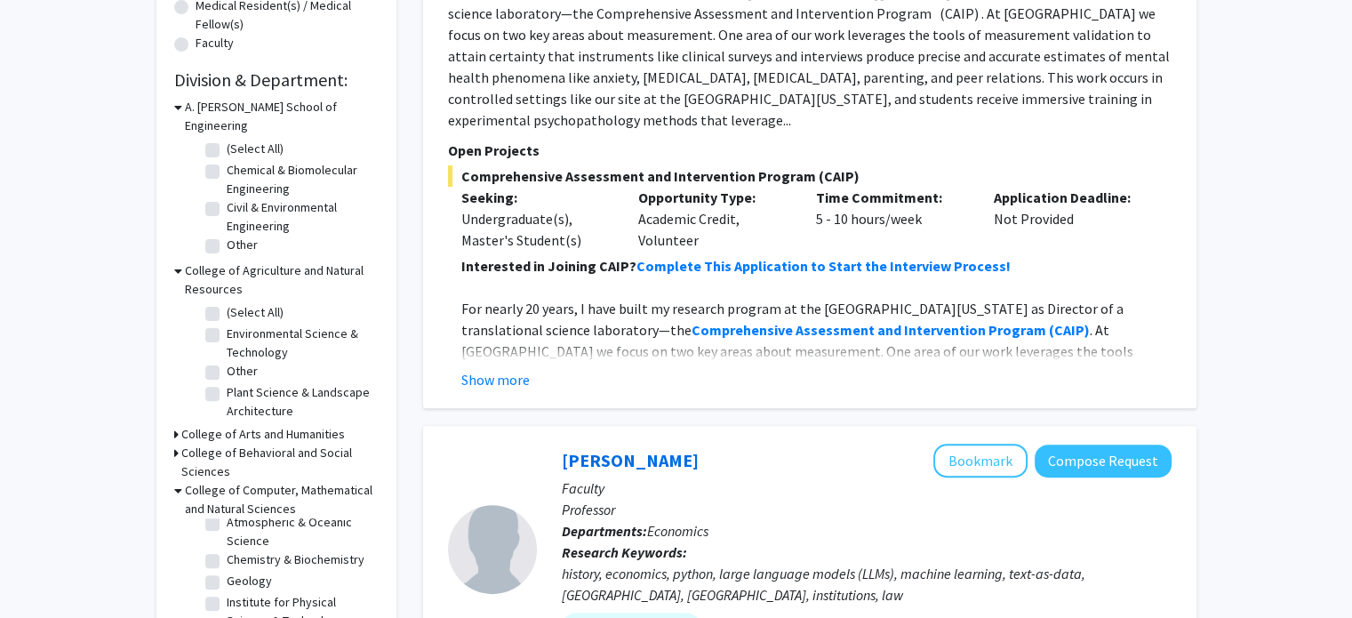
click at [227, 303] on label "(Select All)" at bounding box center [255, 312] width 57 height 19
click at [227, 303] on input "(Select All)" at bounding box center [233, 309] width 12 height 12
checkbox input "true"
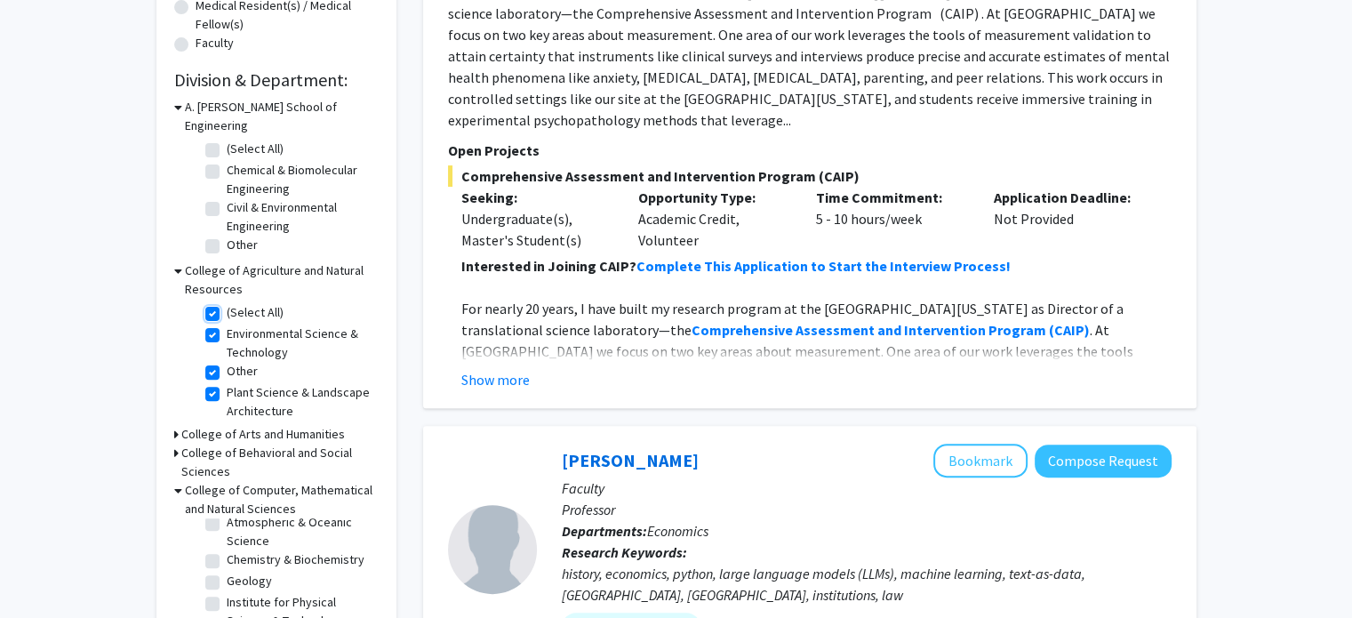
checkbox input "true"
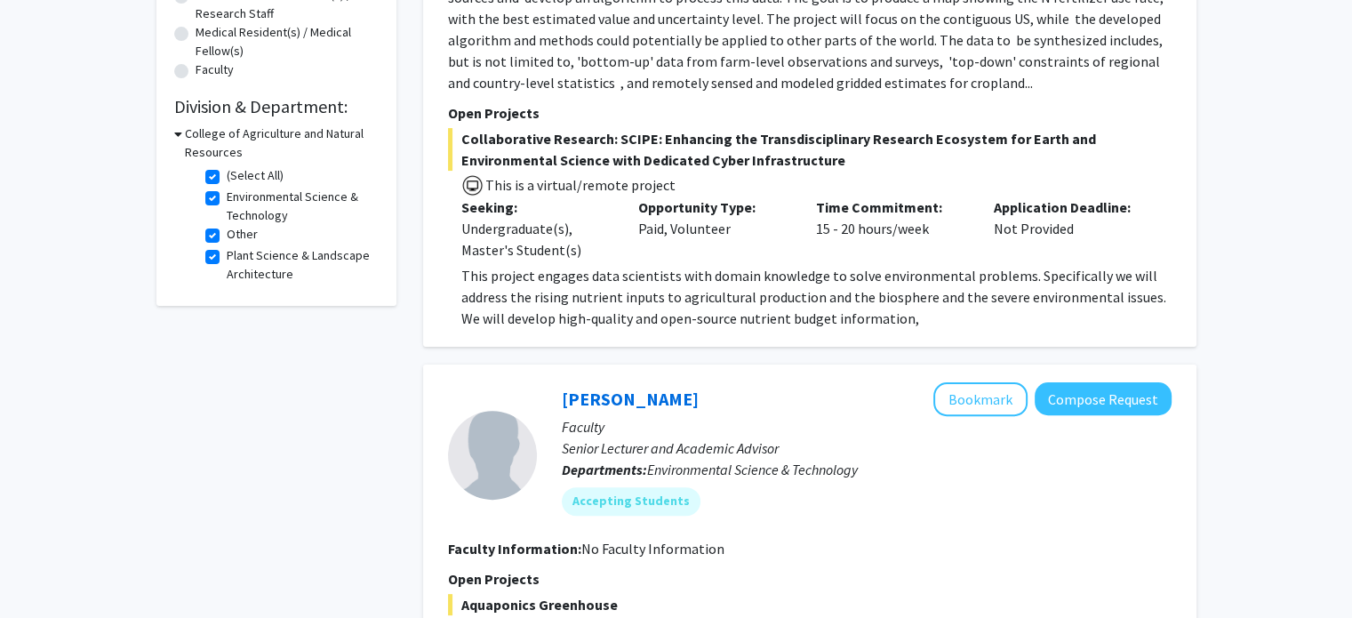
scroll to position [461, 0]
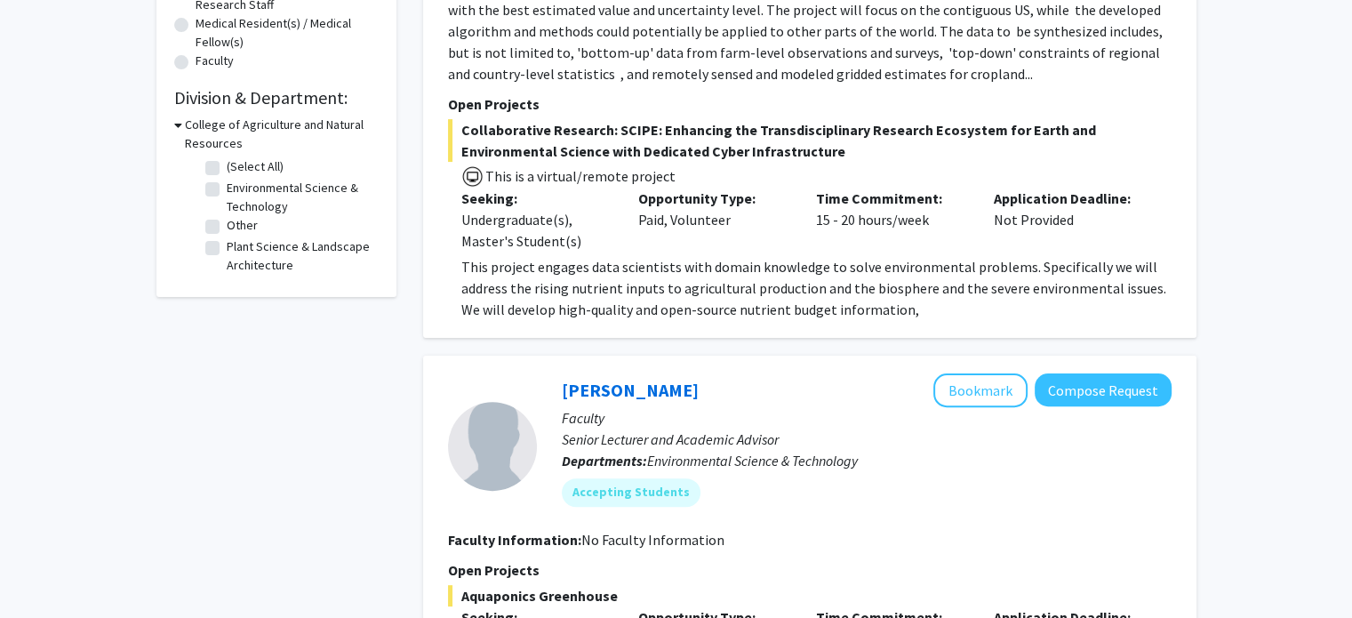
checkbox input "false"
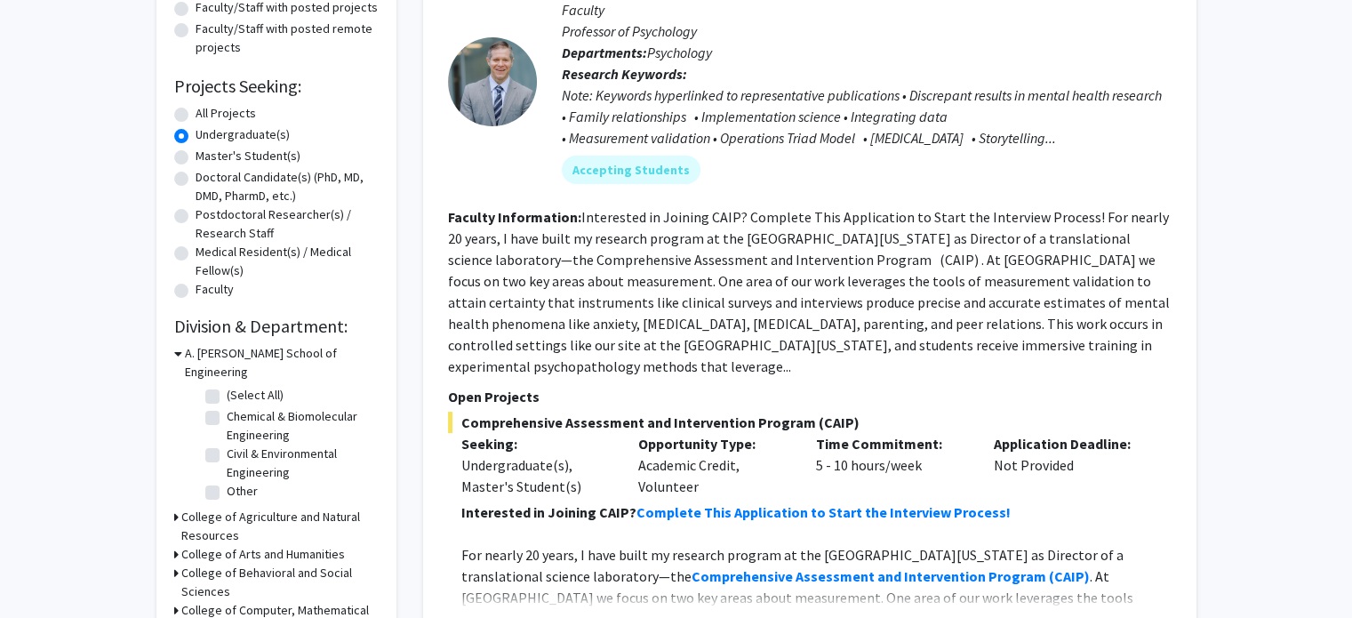
scroll to position [478, 0]
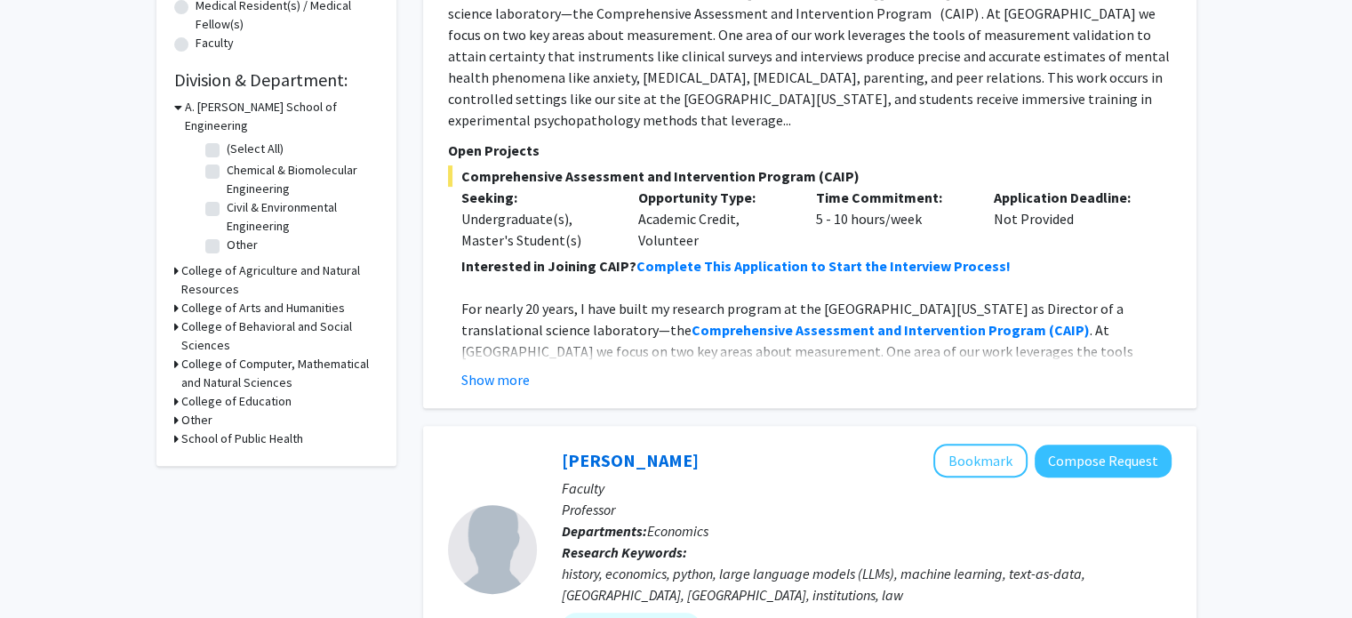
click at [227, 198] on label "Civil & Environmental Engineering" at bounding box center [301, 216] width 148 height 37
click at [227, 198] on input "Civil & Environmental Engineering" at bounding box center [233, 204] width 12 height 12
checkbox input "true"
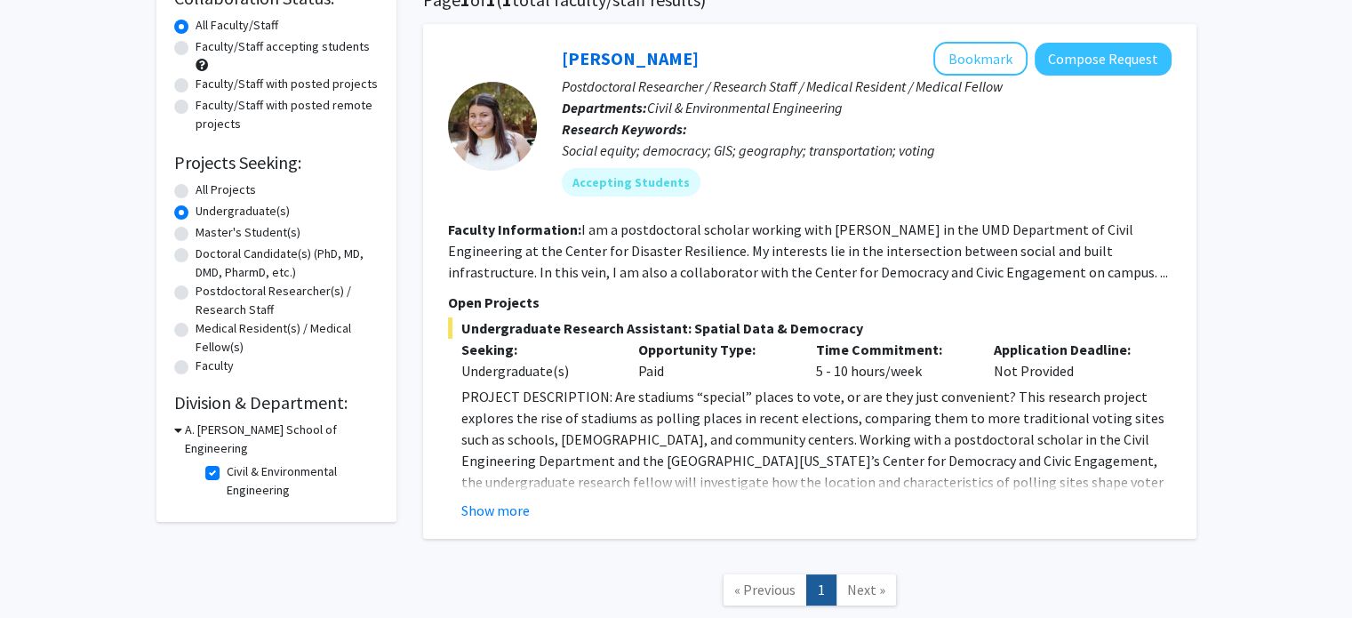
scroll to position [160, 0]
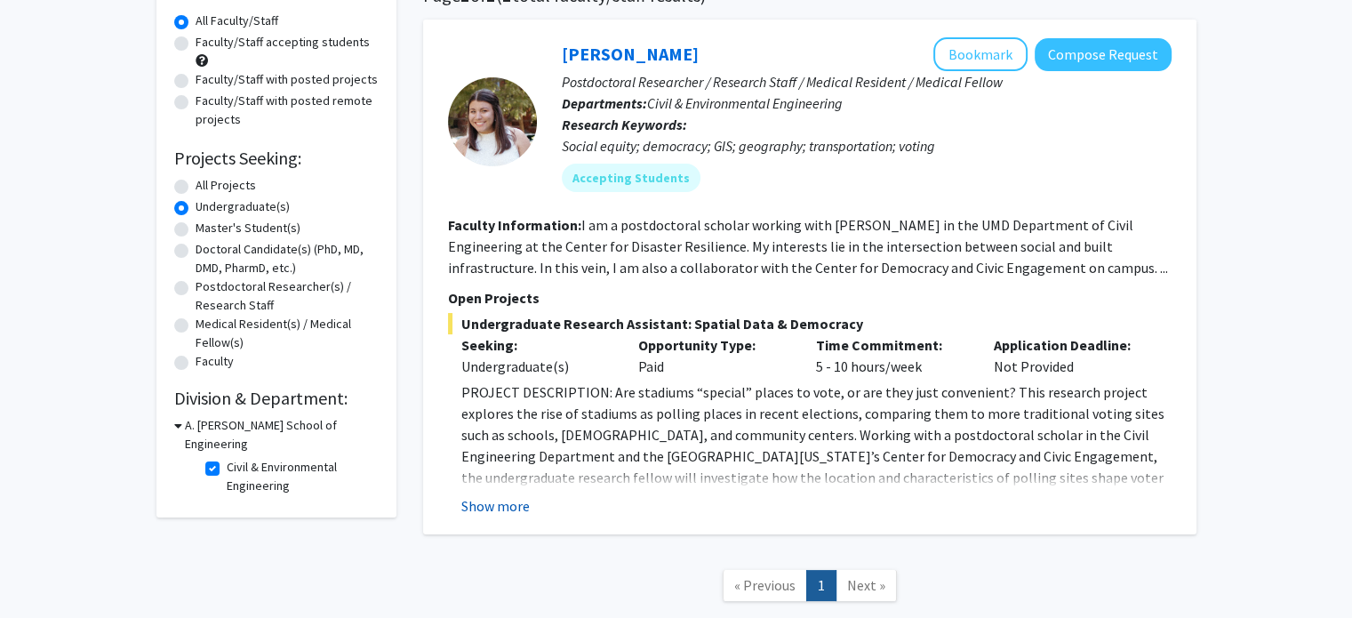
click at [505, 496] on button "Show more" at bounding box center [495, 505] width 68 height 21
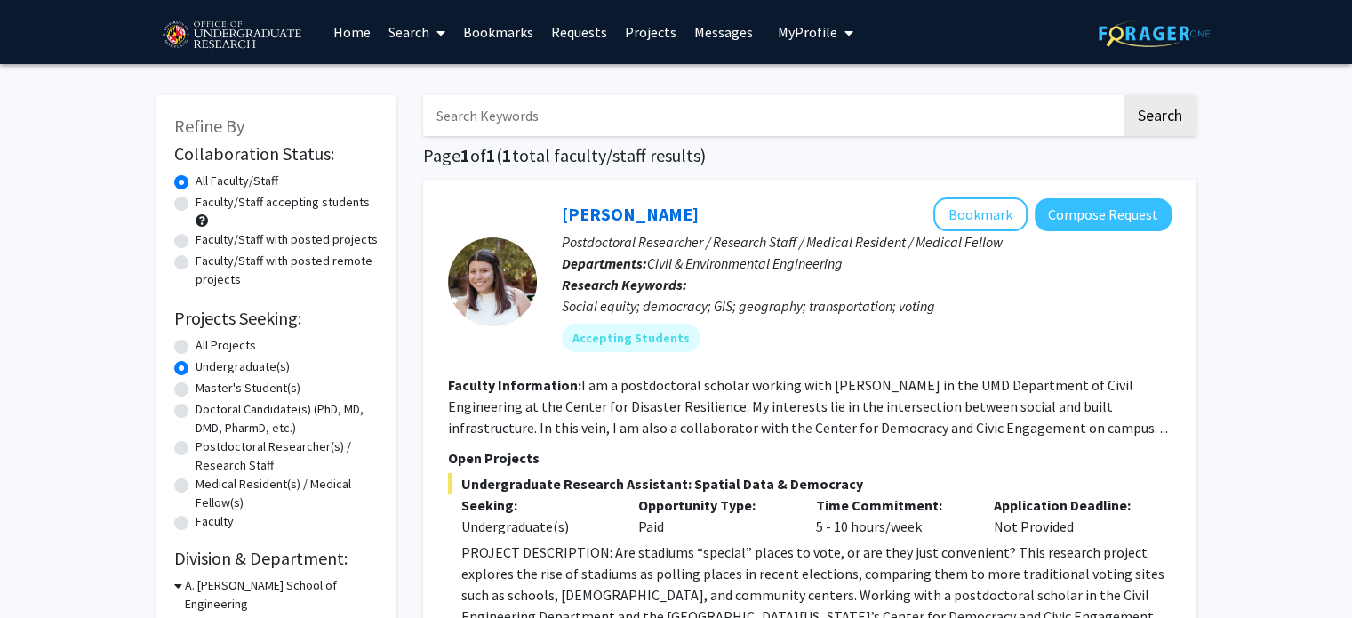
scroll to position [0, 0]
click at [1106, 218] on button "Compose Request" at bounding box center [1103, 214] width 137 height 33
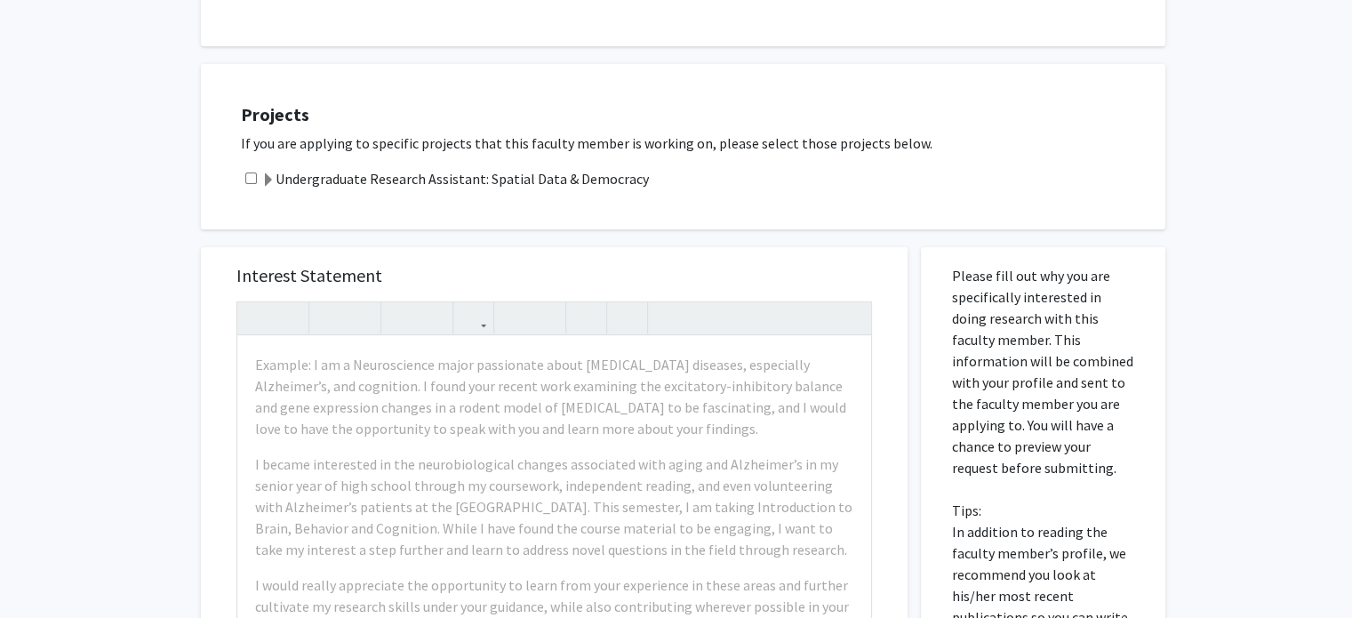
scroll to position [313, 0]
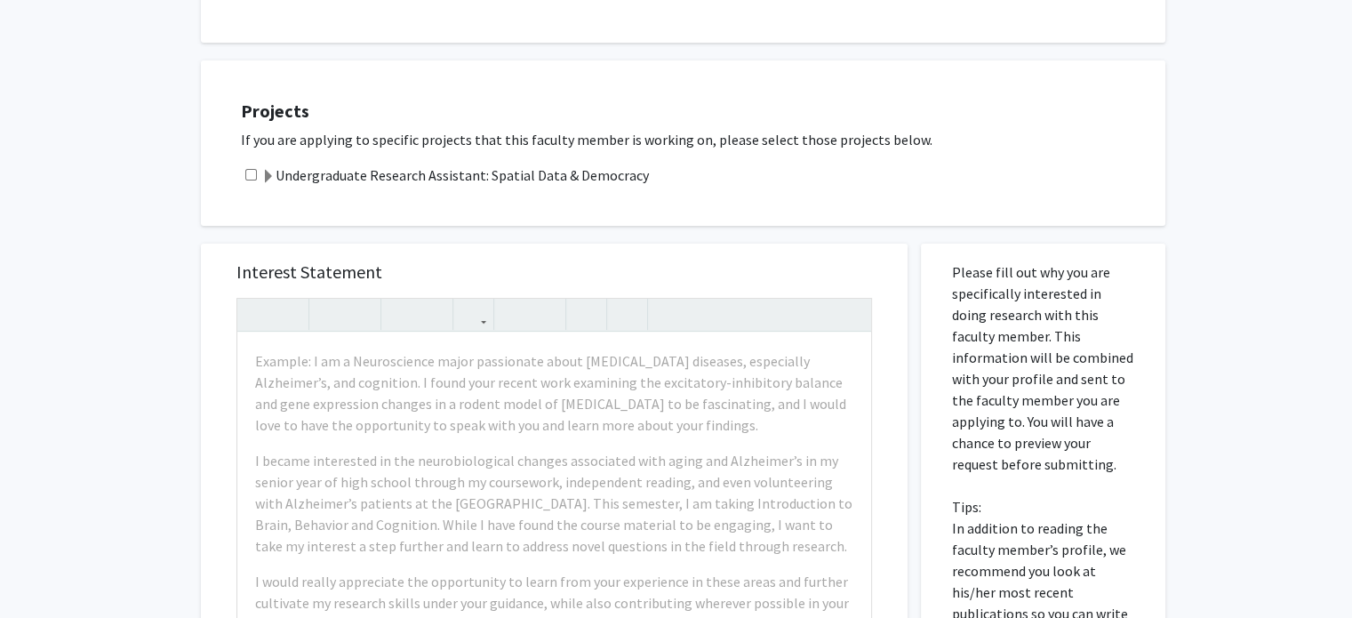
click at [252, 173] on input "checkbox" at bounding box center [251, 175] width 12 height 12
checkbox input "true"
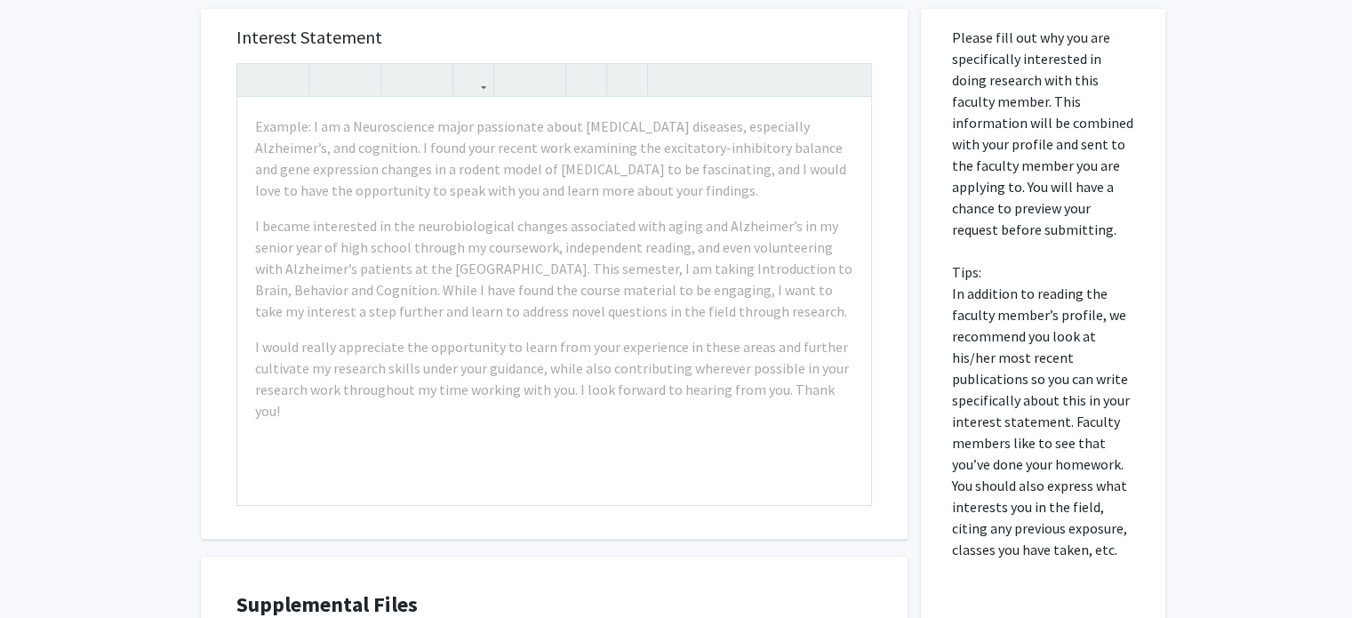
scroll to position [550, 0]
click at [633, 38] on h5 "Interest Statement" at bounding box center [555, 34] width 636 height 21
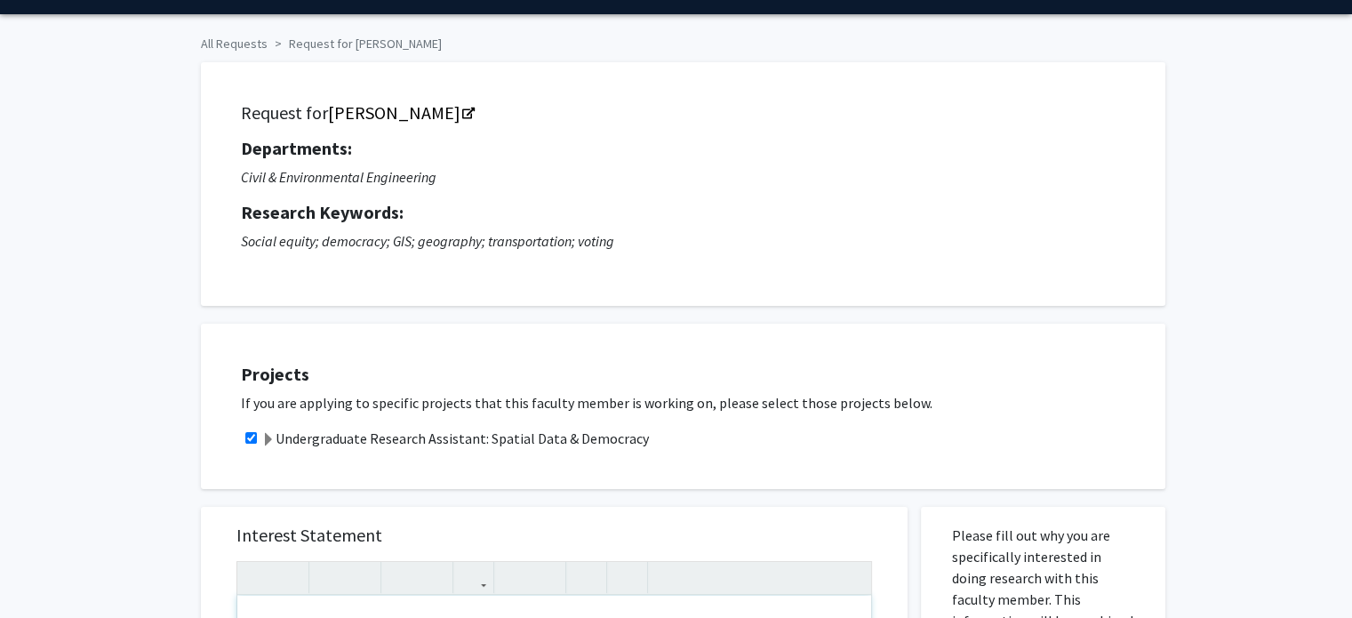
scroll to position [21, 0]
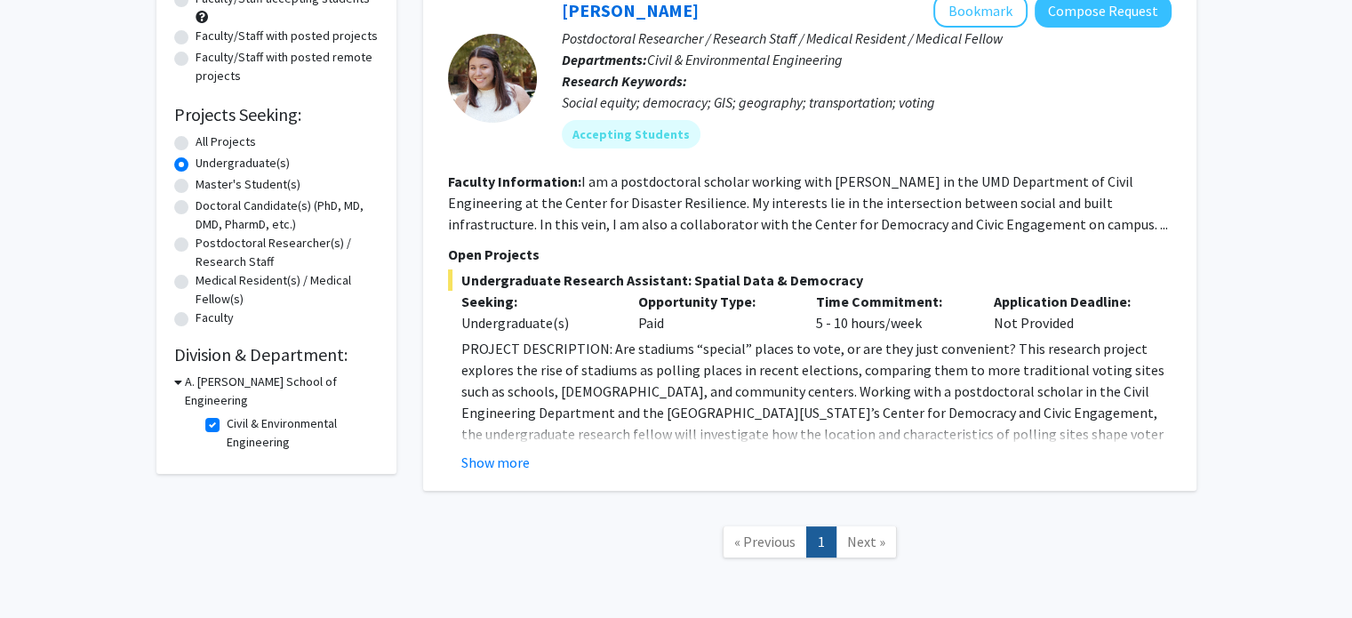
scroll to position [203, 0]
click at [485, 449] on fg-read-more "PROJECT DESCRIPTION: Are stadiums “special” places to vote, or are they just co…" at bounding box center [810, 406] width 724 height 135
click at [477, 470] on button "Show more" at bounding box center [495, 463] width 68 height 21
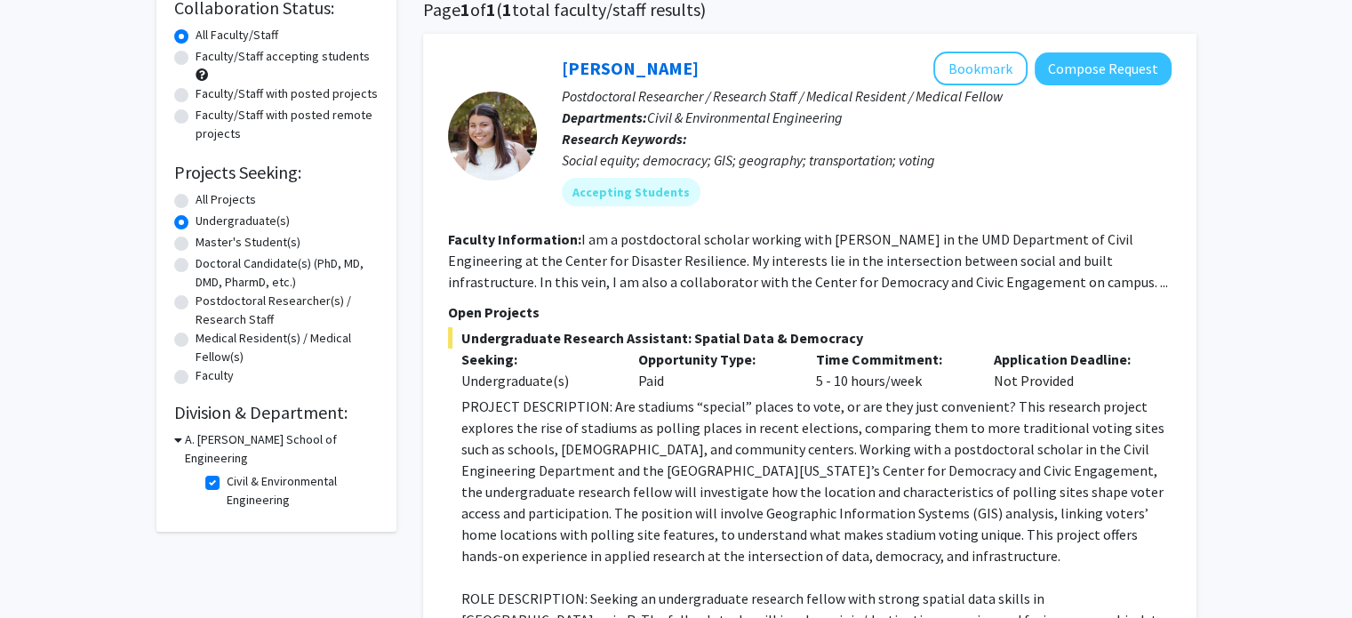
scroll to position [145, 0]
click at [1107, 74] on button "Compose Request" at bounding box center [1103, 69] width 137 height 33
